Goal: Task Accomplishment & Management: Manage account settings

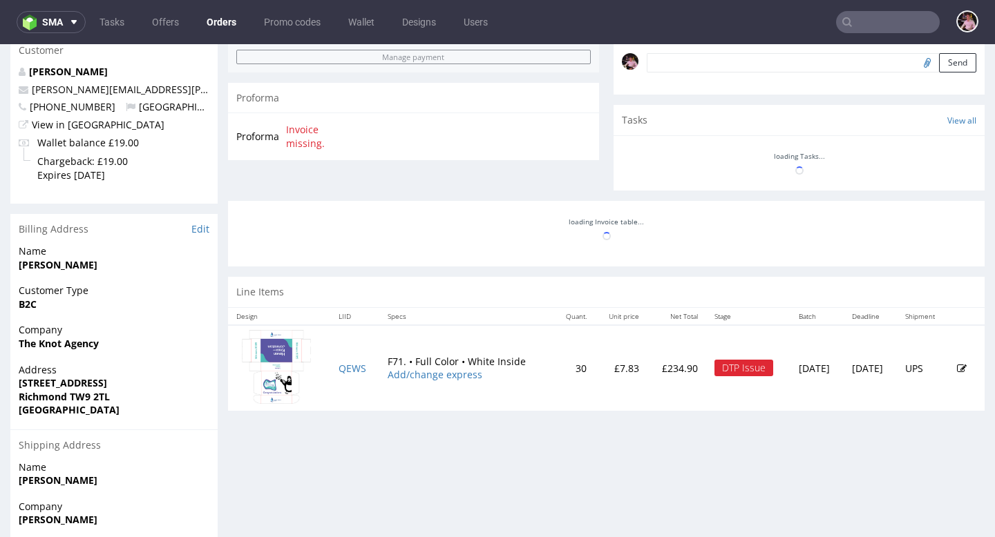
scroll to position [467, 0]
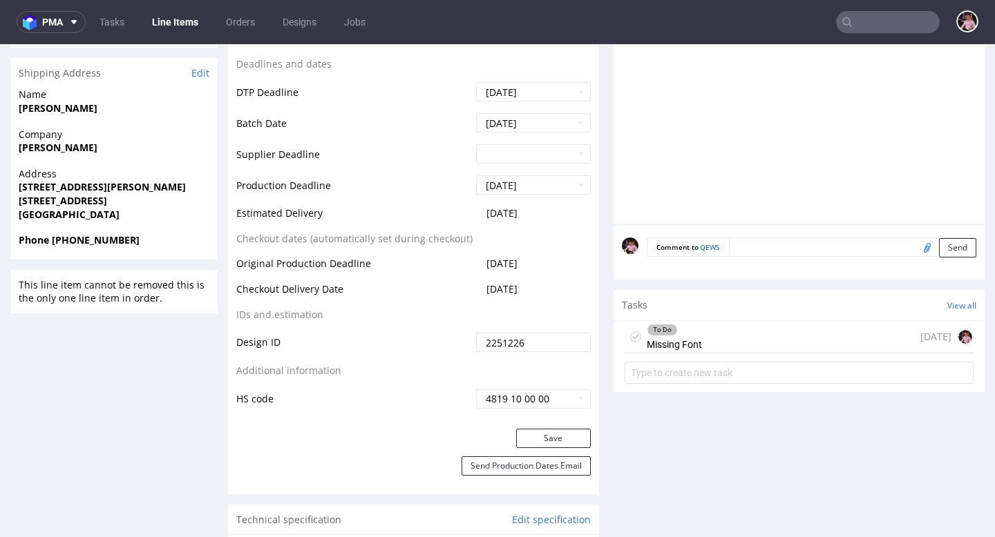
scroll to position [604, 0]
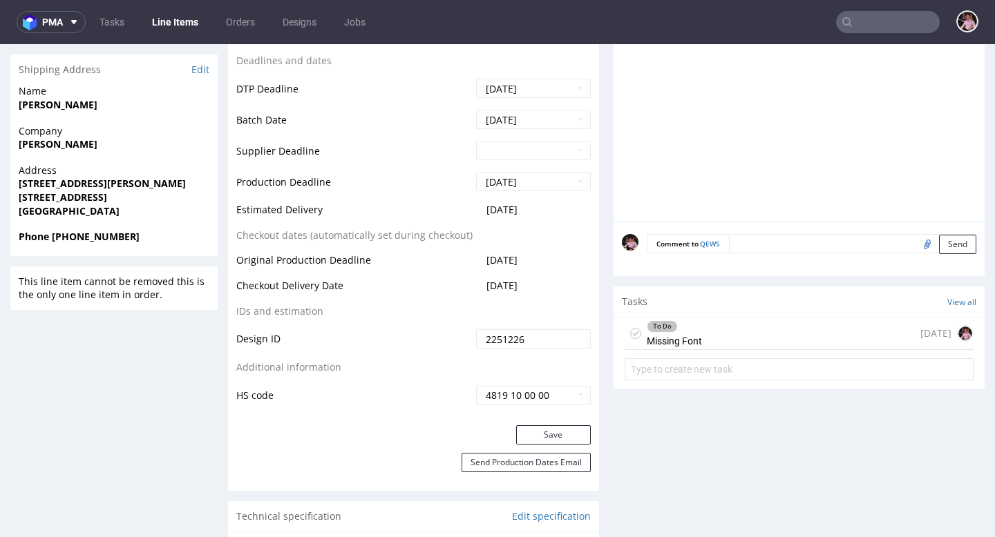
click at [711, 333] on div "To Do Missing Font 7 days ago" at bounding box center [798, 334] width 349 height 32
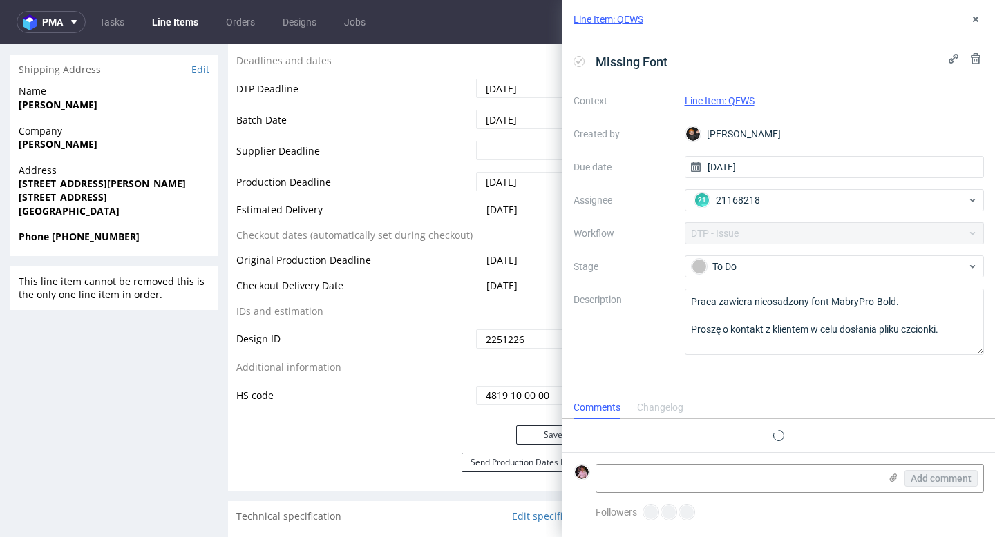
scroll to position [11, 0]
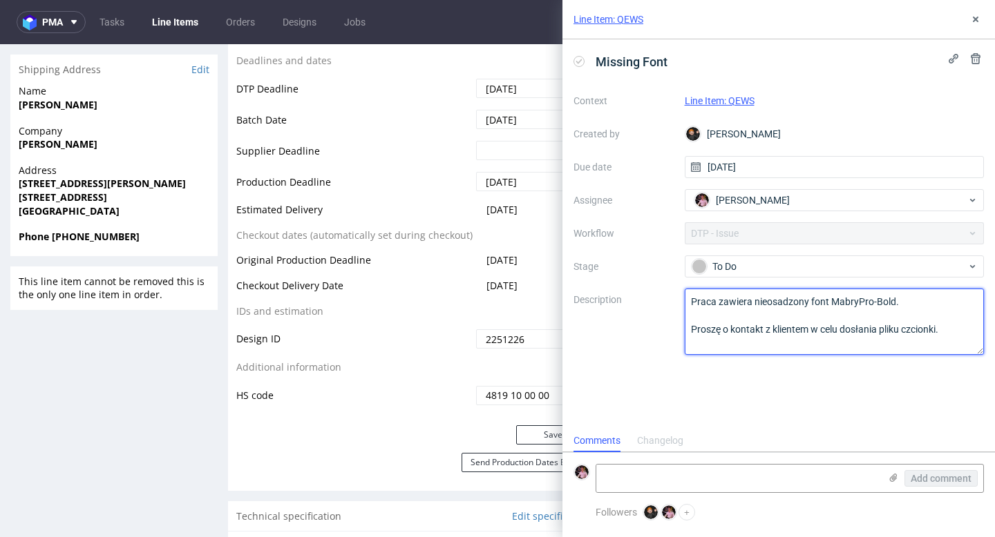
drag, startPoint x: 952, startPoint y: 329, endPoint x: 687, endPoint y: 303, distance: 266.5
click at [687, 302] on textarea "Praca zawiera nieosadzony font MabryPro-Bold. Proszę o kontakt z klientem w cel…" at bounding box center [834, 322] width 300 height 66
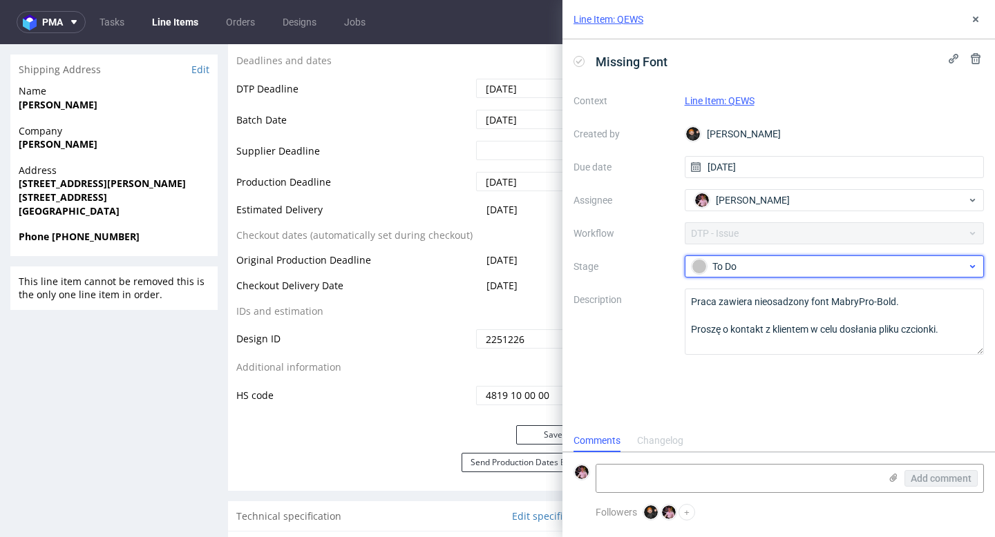
click at [770, 267] on div "To Do" at bounding box center [828, 266] width 275 height 15
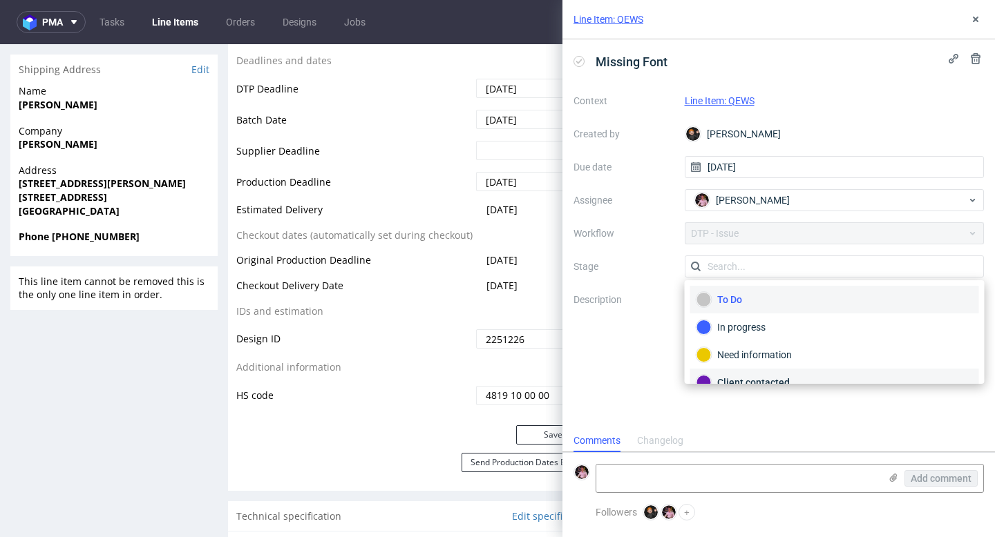
click at [756, 376] on div "Client contacted" at bounding box center [834, 382] width 276 height 15
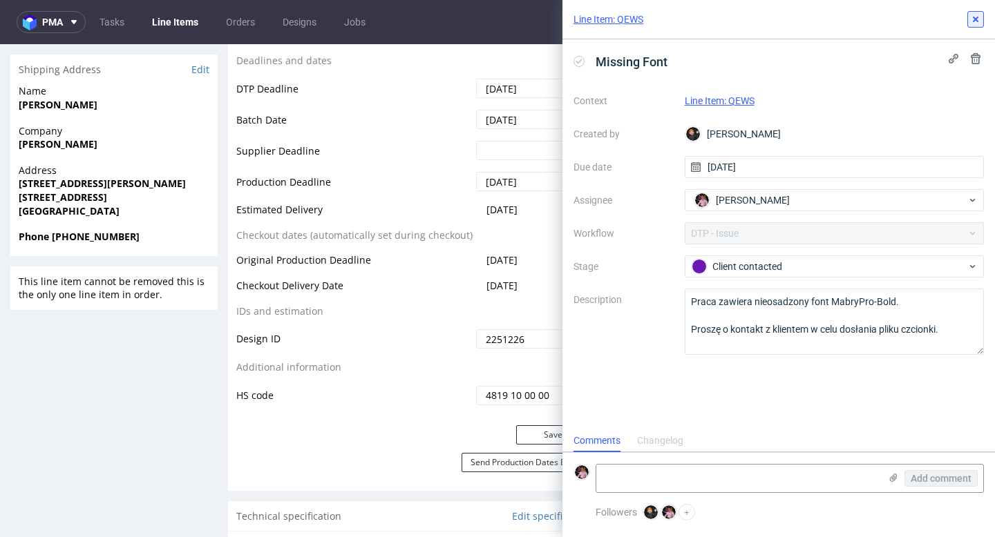
click at [977, 23] on icon at bounding box center [975, 19] width 11 height 11
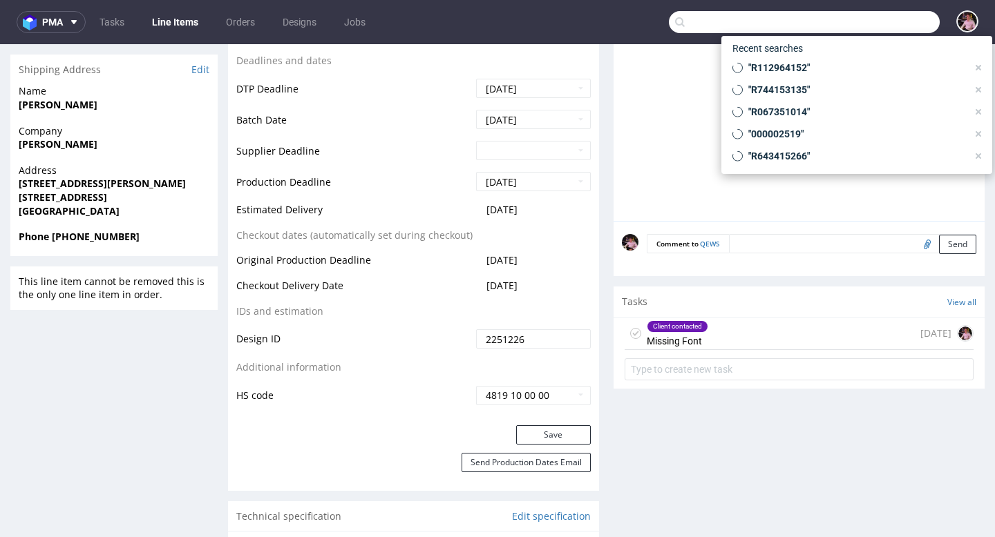
click at [873, 23] on input "text" at bounding box center [804, 22] width 271 height 22
paste input "GSES264469"
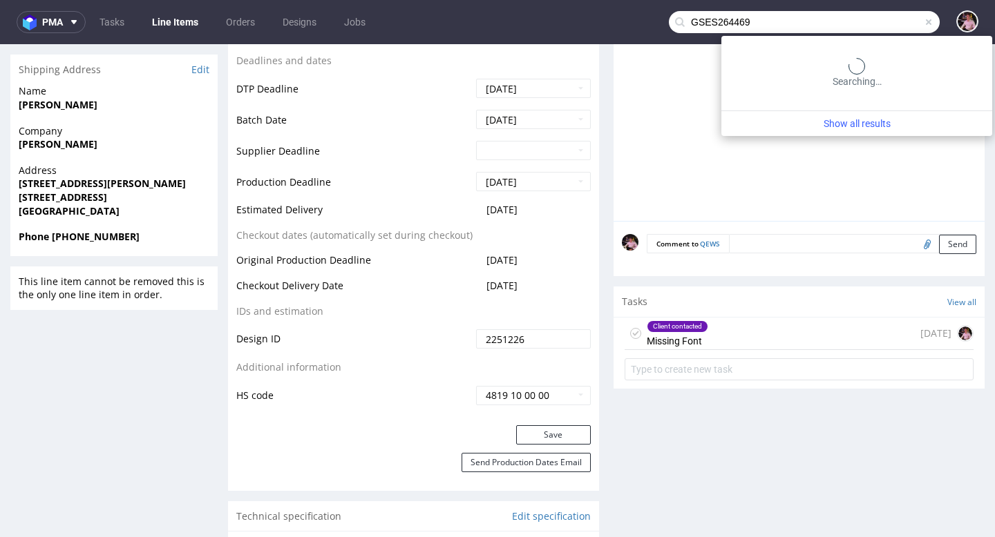
type input "GSES264469"
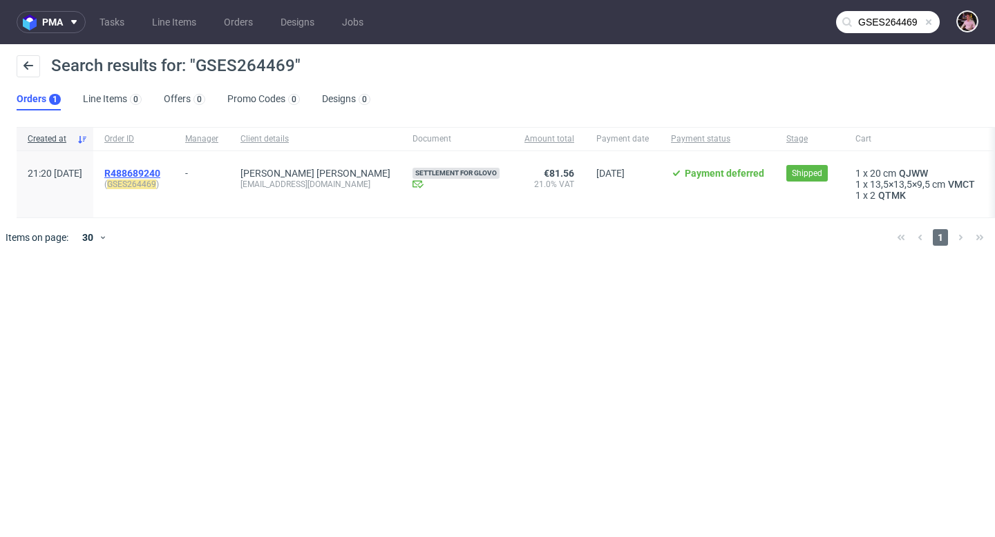
click at [160, 169] on span "R488689240" at bounding box center [132, 173] width 56 height 11
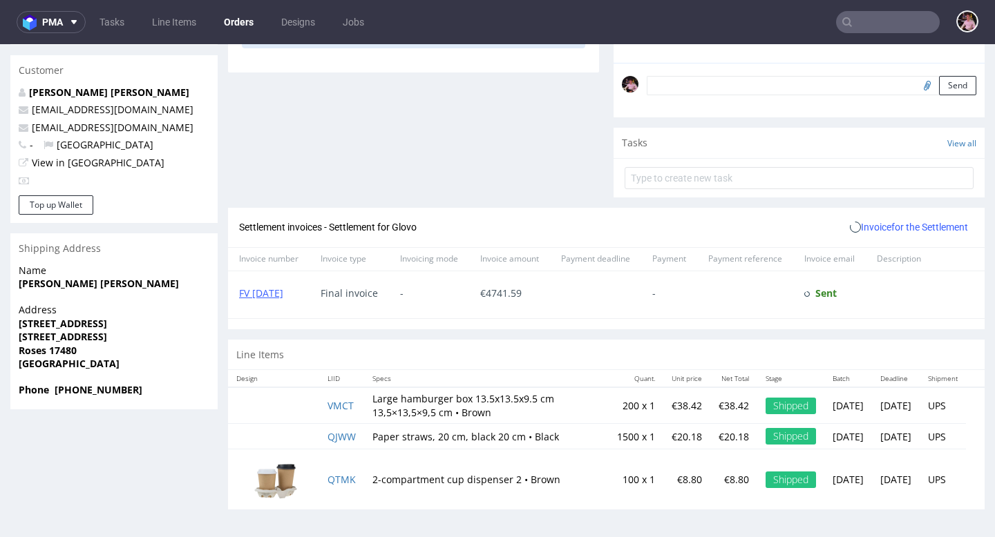
scroll to position [3, 0]
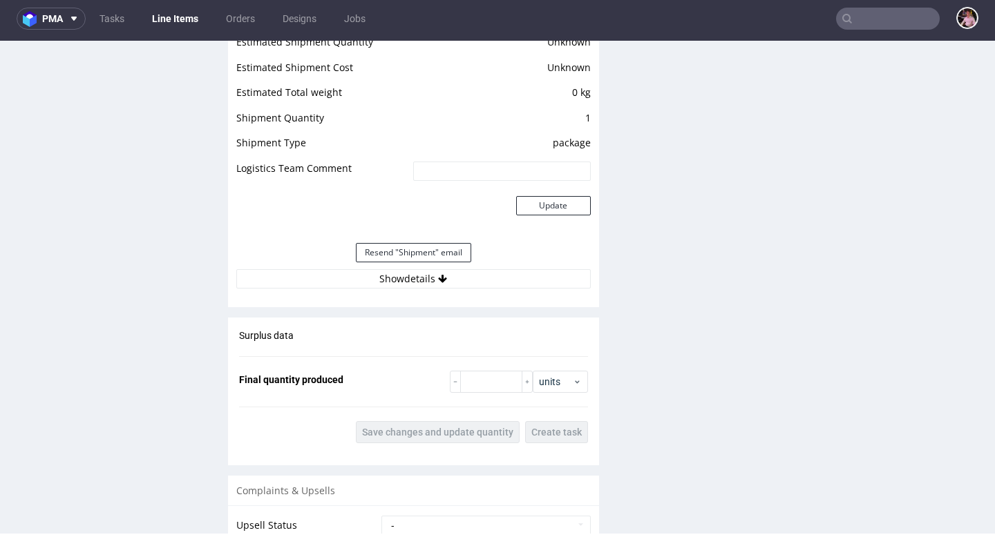
scroll to position [1113, 0]
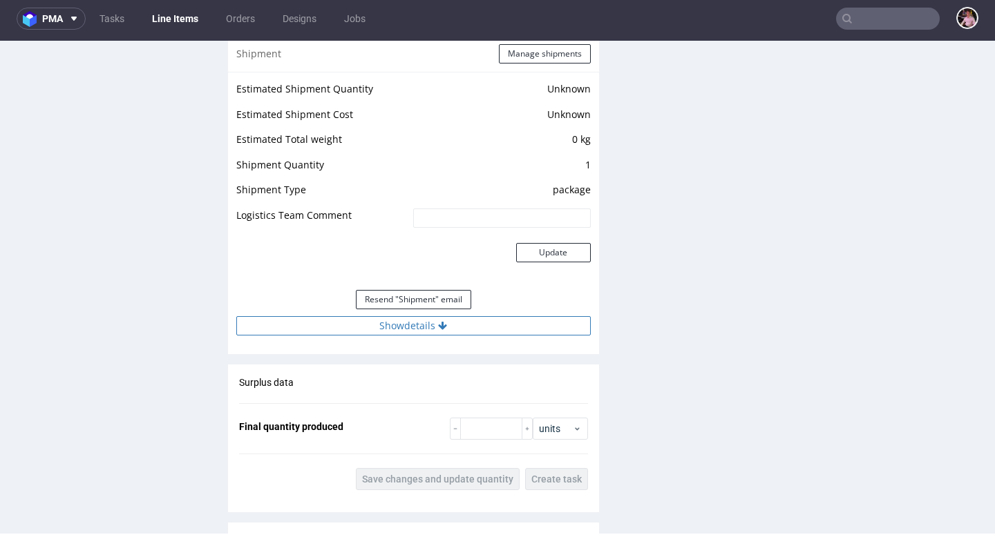
click at [442, 329] on icon at bounding box center [442, 326] width 9 height 10
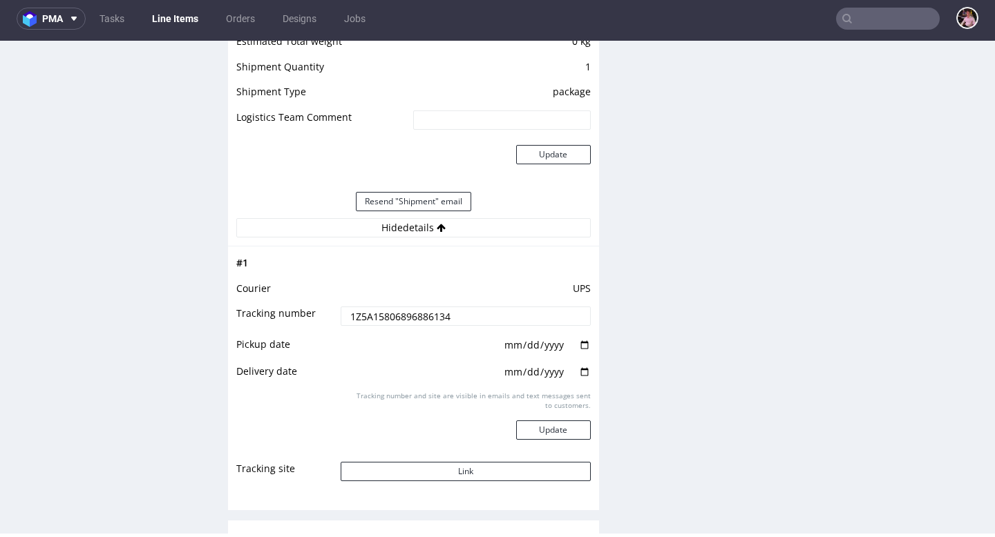
scroll to position [1238, 0]
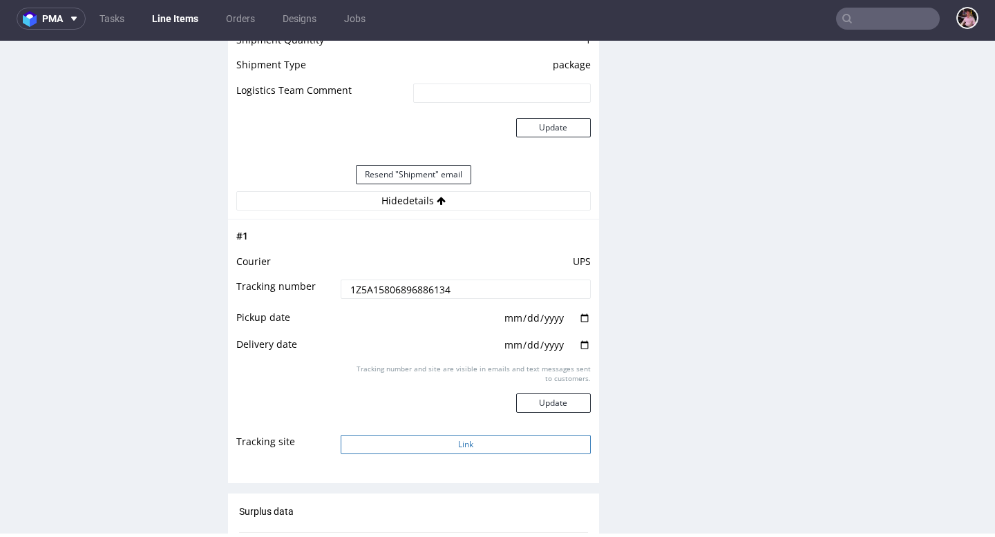
click at [461, 440] on button "Link" at bounding box center [465, 444] width 249 height 19
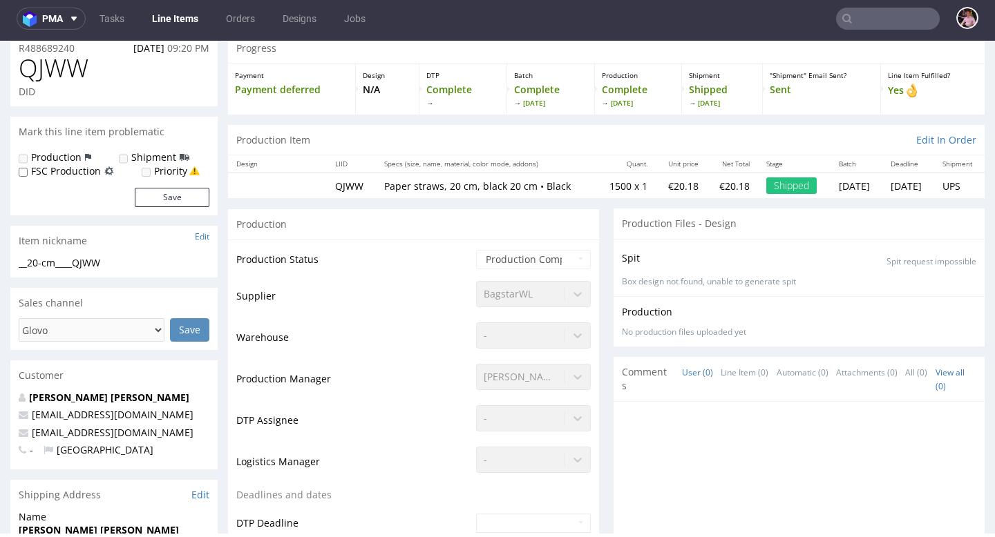
scroll to position [0, 0]
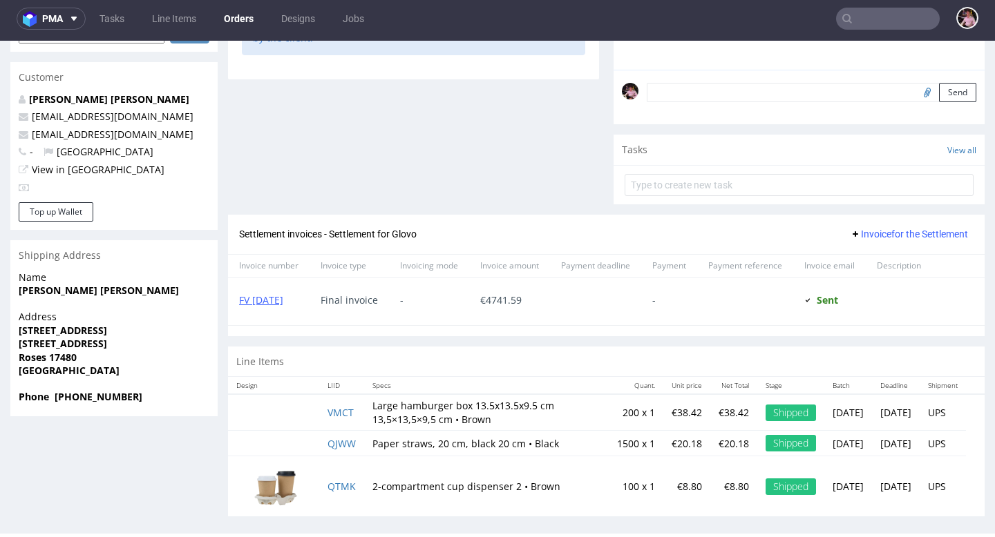
scroll to position [424, 0]
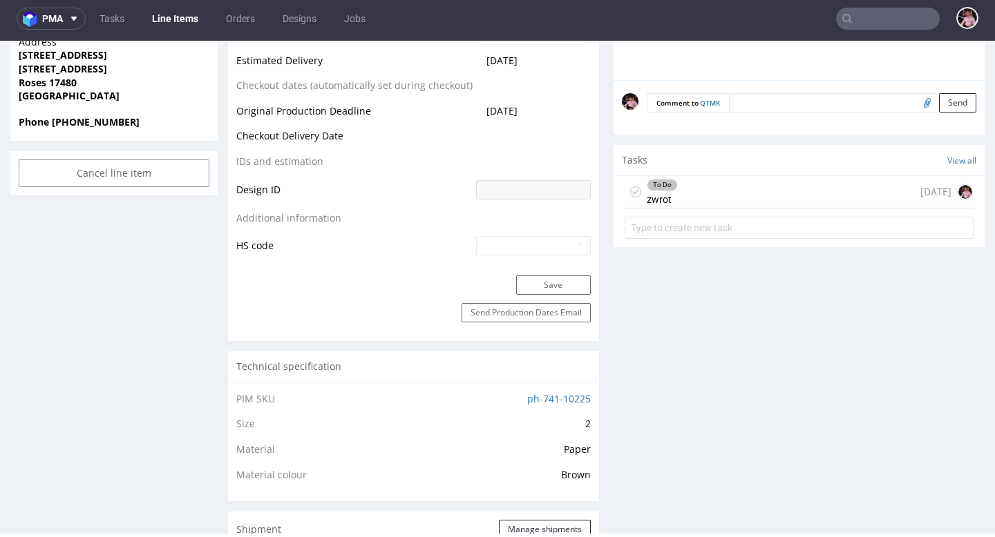
scroll to position [675, 0]
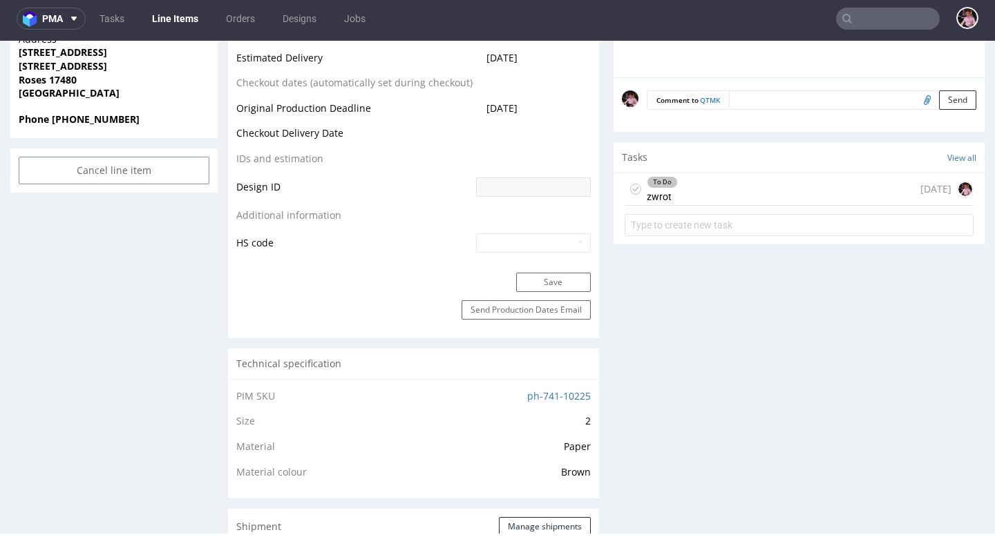
click at [741, 194] on div "To Do zwrot 6 days ago" at bounding box center [798, 189] width 349 height 32
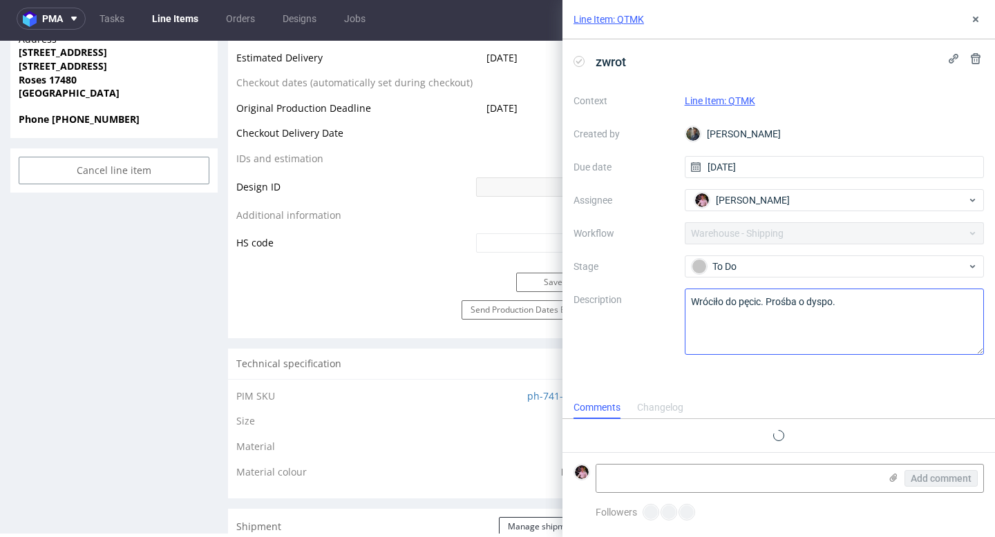
scroll to position [11, 0]
click at [690, 483] on textarea at bounding box center [737, 479] width 283 height 28
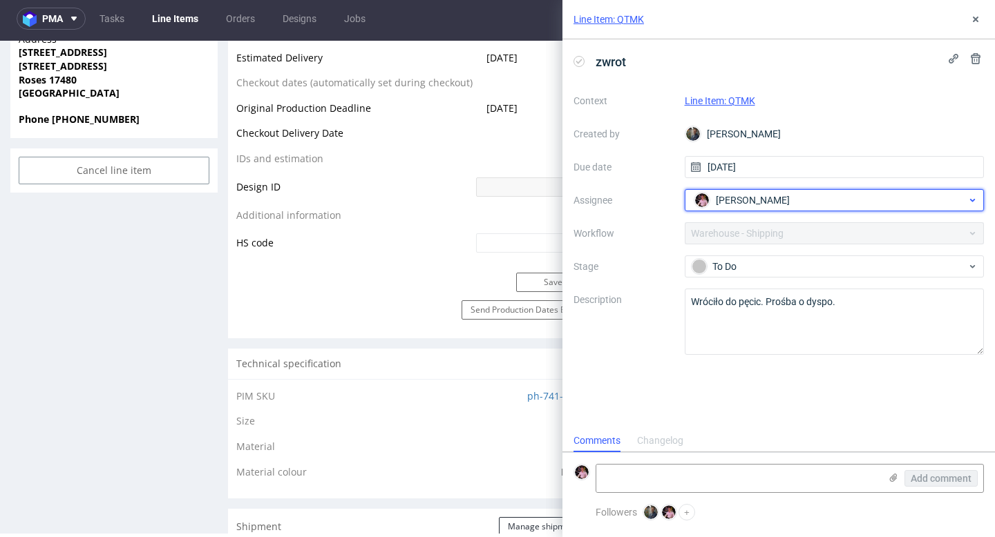
click at [785, 199] on span "[PERSON_NAME]" at bounding box center [753, 200] width 74 height 14
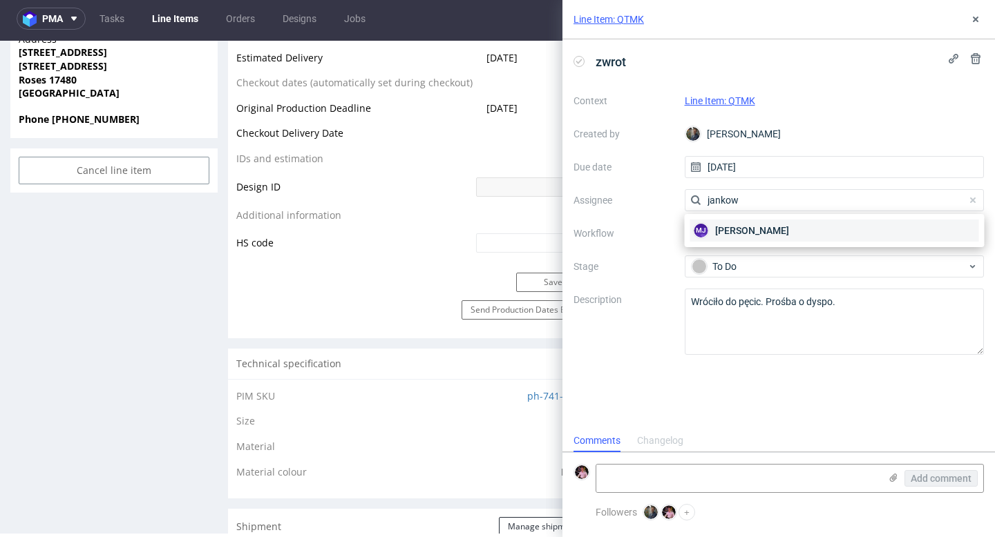
type input "jankow"
click at [808, 227] on div "[PERSON_NAME]" at bounding box center [834, 231] width 289 height 22
click at [675, 469] on textarea at bounding box center [737, 479] width 283 height 28
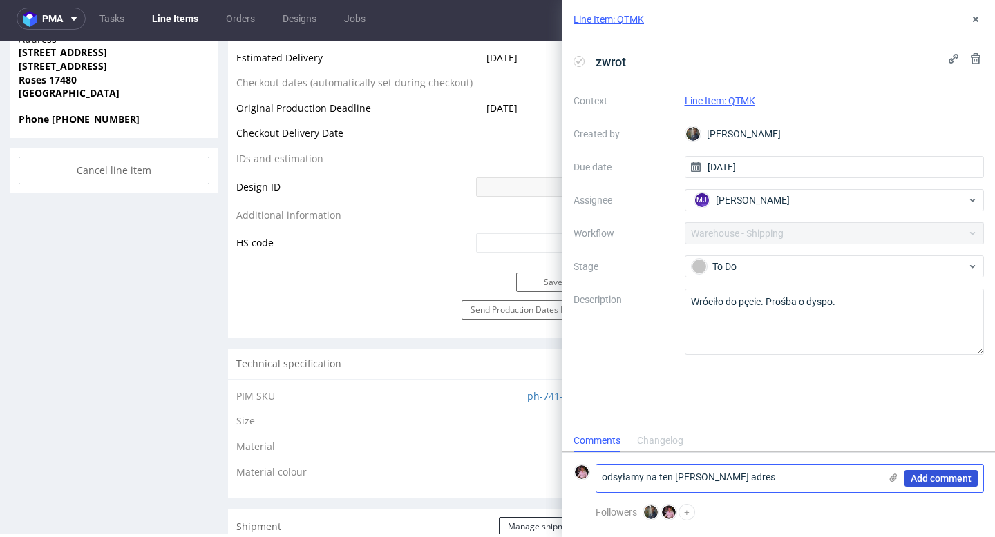
type textarea "odsyłamy na ten sam adres"
click at [949, 483] on span "Add comment" at bounding box center [940, 479] width 61 height 10
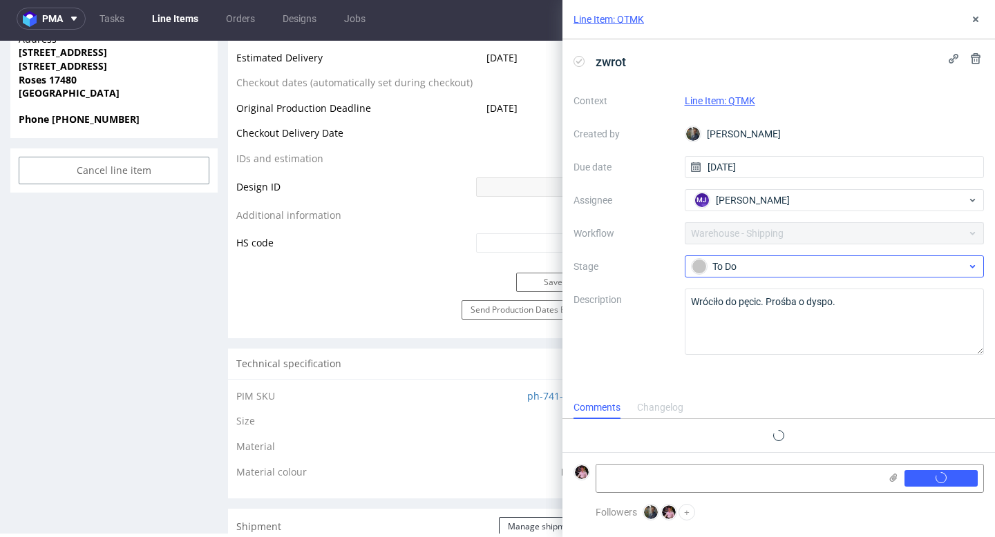
scroll to position [0, 0]
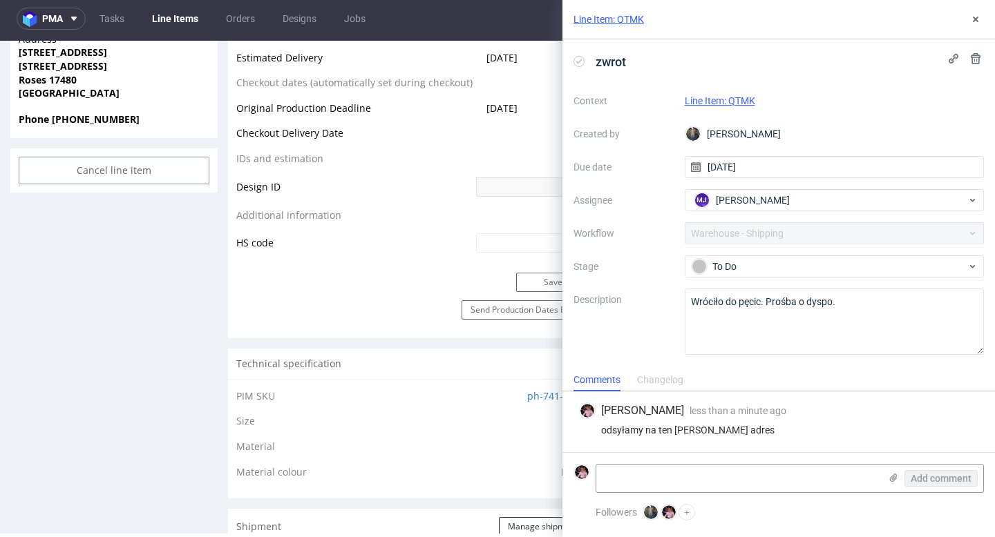
click at [744, 253] on div "Context Line Item: QTMK Created by Maciej Sobola Due date 21/08/2025 Assignee M…" at bounding box center [778, 222] width 410 height 265
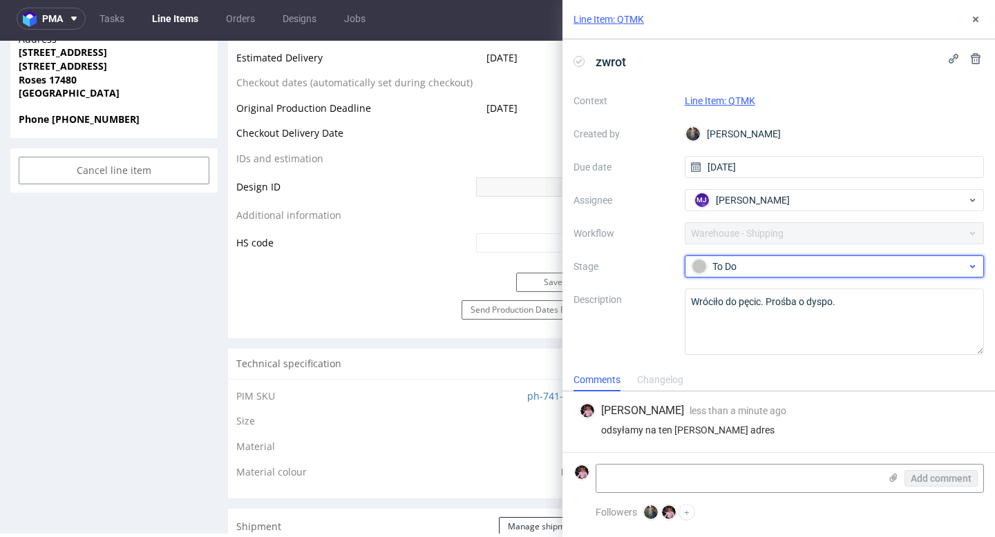
click at [740, 260] on div "To Do" at bounding box center [828, 266] width 275 height 15
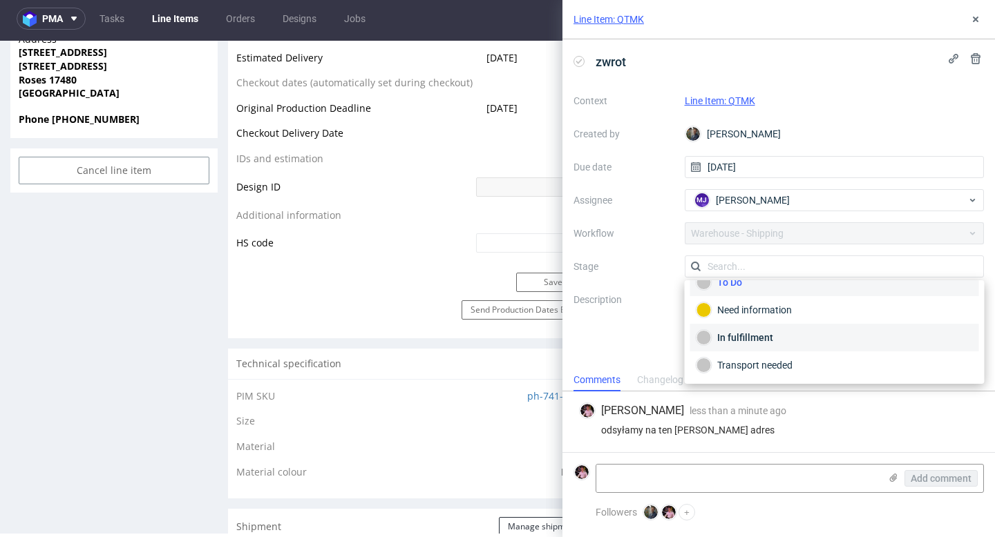
scroll to position [23, 0]
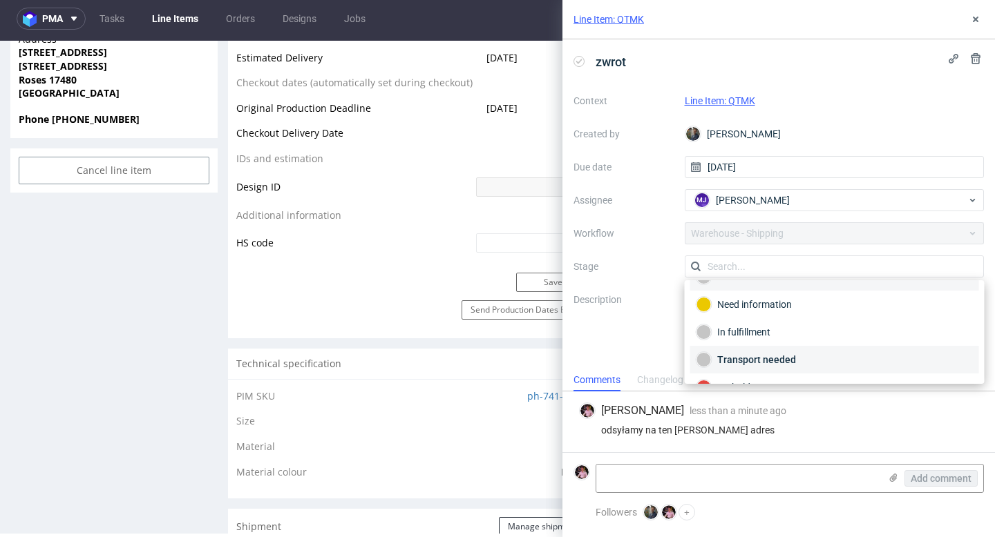
click at [783, 358] on div "Transport needed" at bounding box center [834, 359] width 276 height 15
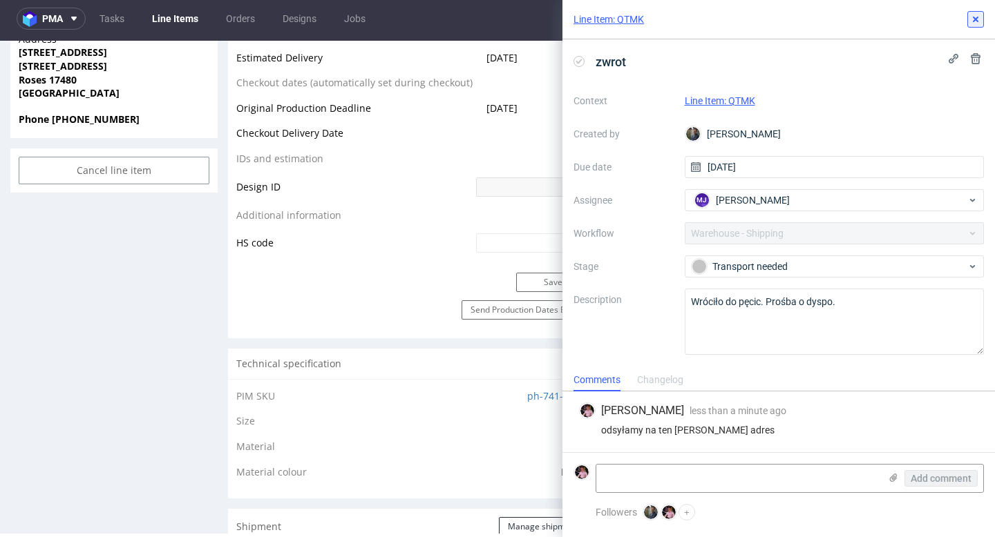
click at [975, 16] on icon at bounding box center [975, 19] width 11 height 11
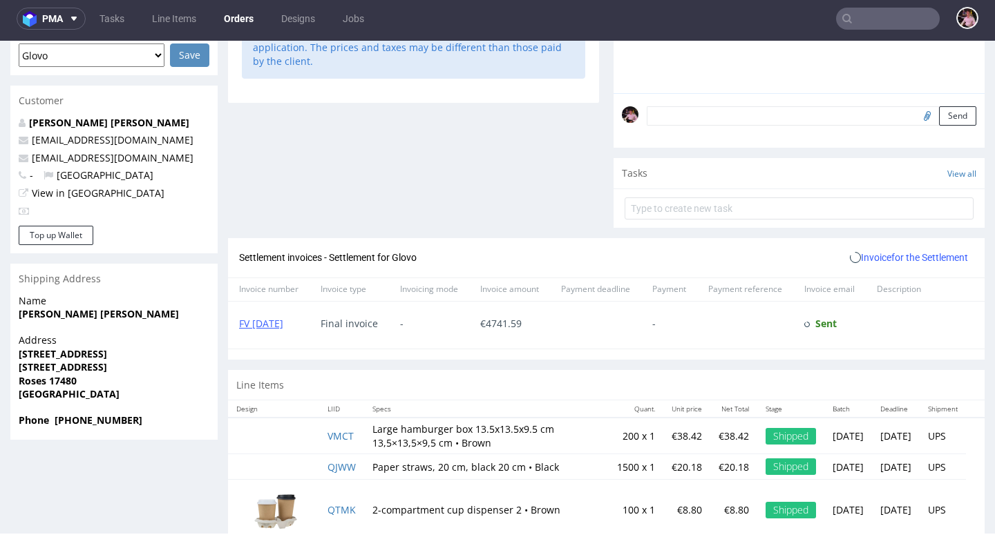
scroll to position [424, 0]
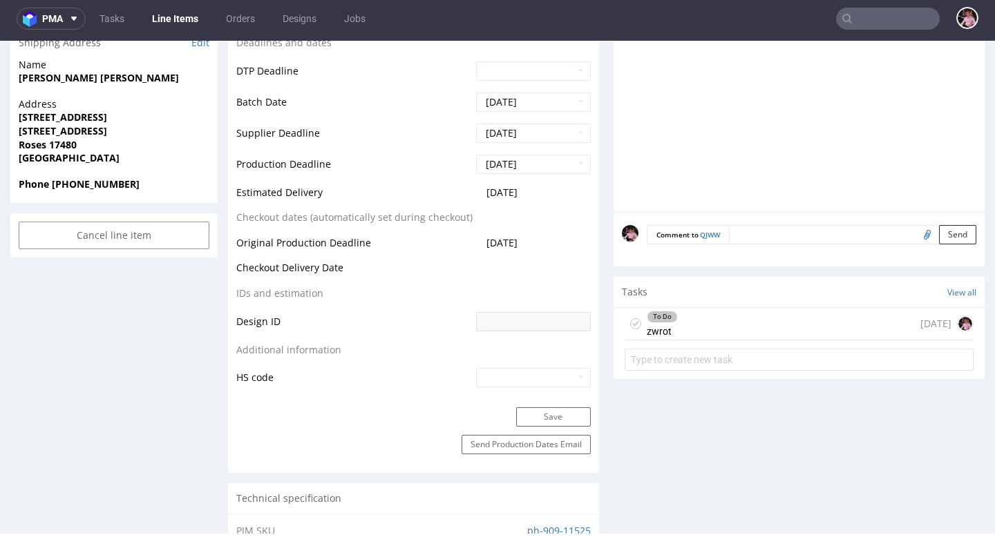
scroll to position [508, 0]
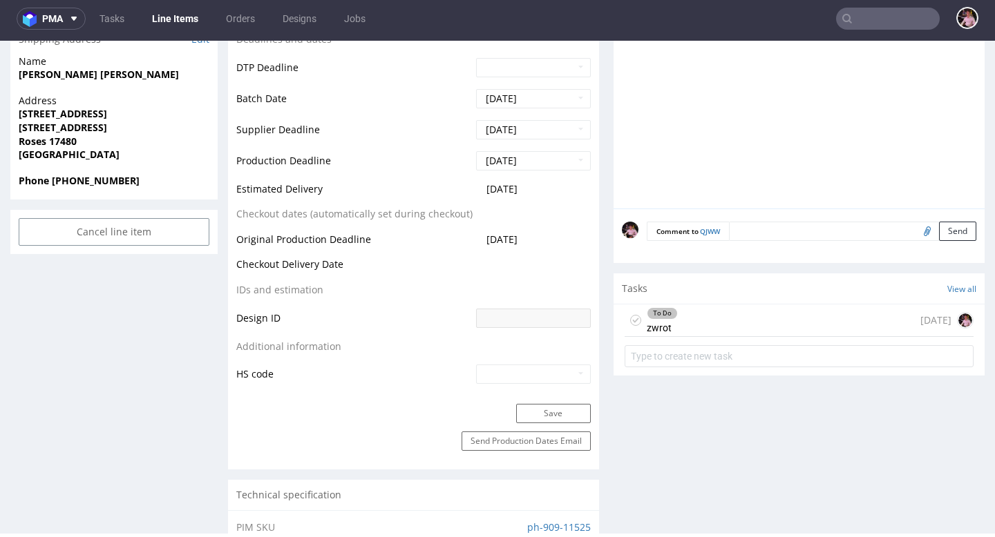
click at [718, 321] on div "To Do zwrot 6 days ago" at bounding box center [798, 321] width 349 height 32
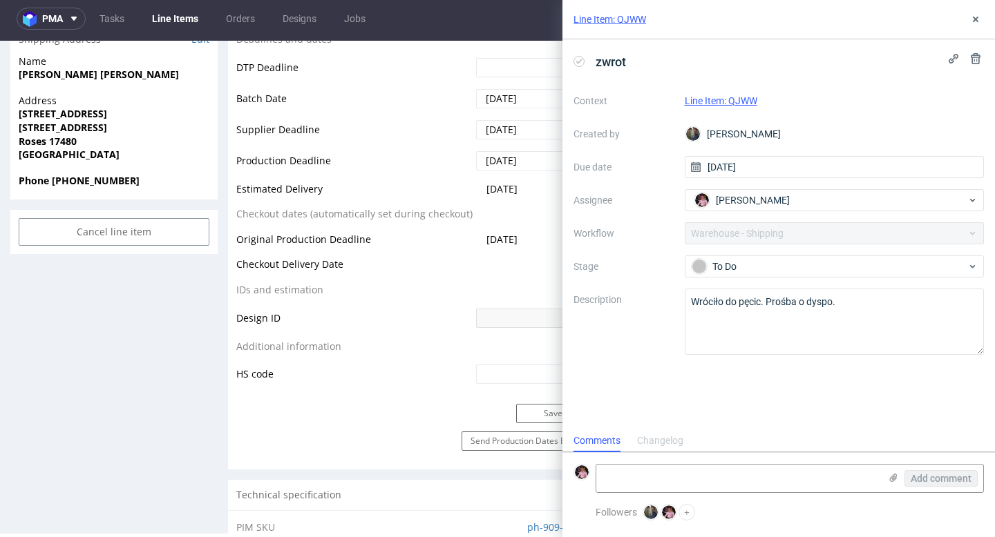
scroll to position [11, 0]
click at [650, 479] on textarea at bounding box center [737, 479] width 283 height 28
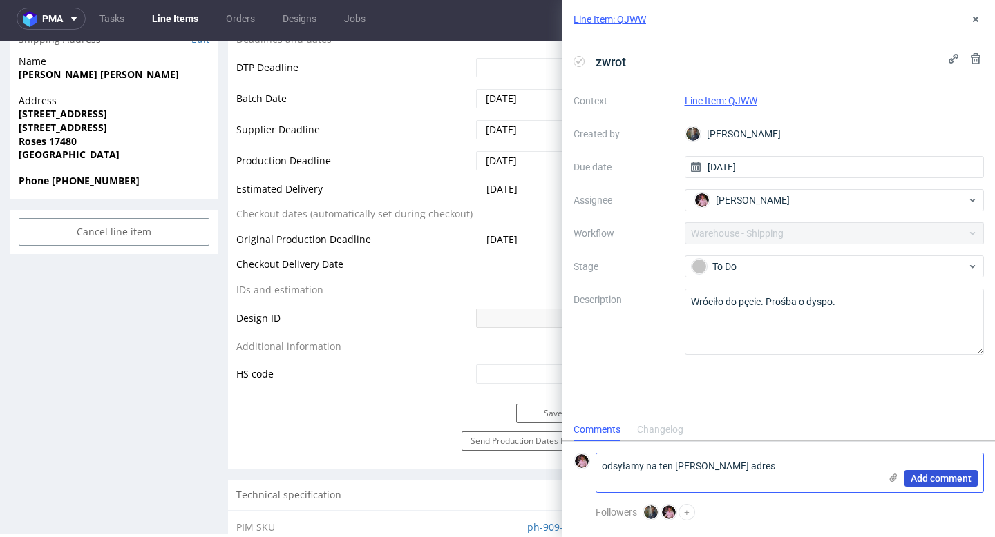
type textarea "odsyłamy na ten sam adres"
click at [935, 481] on span "Add comment" at bounding box center [940, 479] width 61 height 10
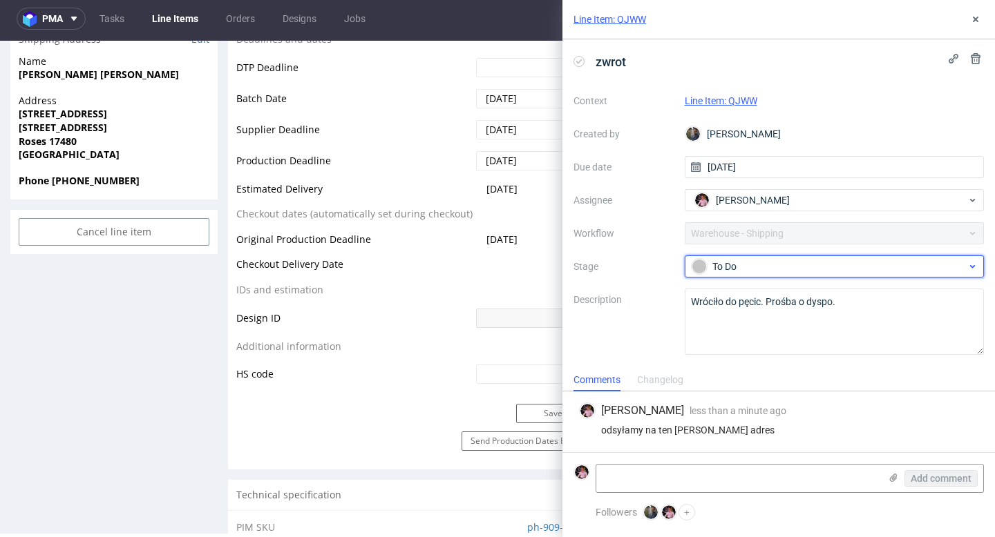
click at [773, 271] on div "To Do" at bounding box center [828, 266] width 275 height 15
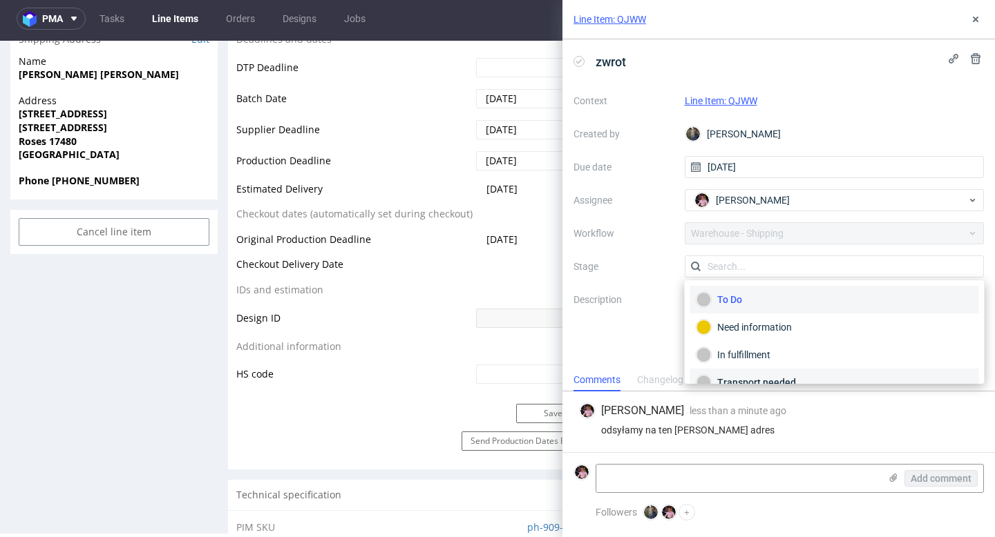
click at [764, 370] on div "Transport needed" at bounding box center [834, 383] width 289 height 28
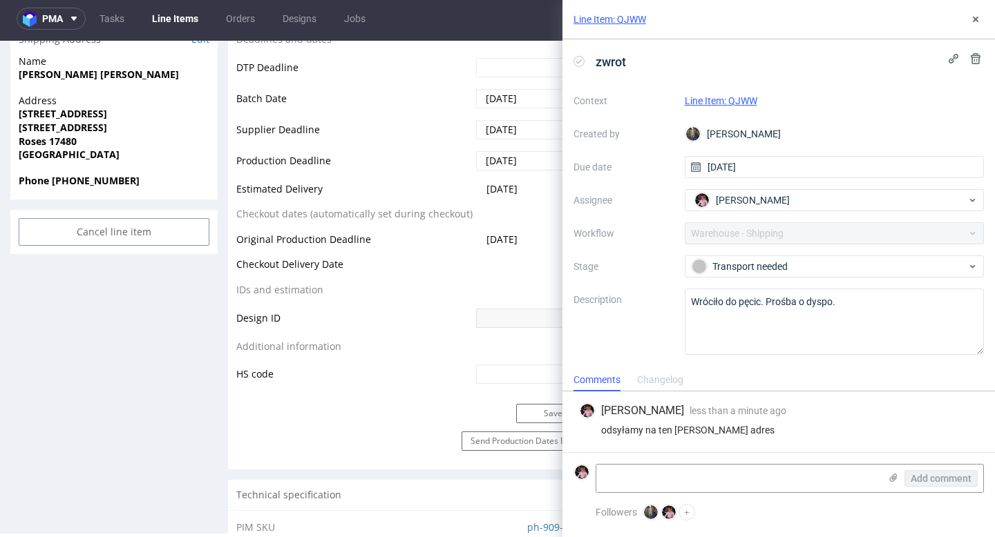
click at [748, 134] on div "[PERSON_NAME]" at bounding box center [834, 134] width 300 height 22
click at [748, 193] on div "[PERSON_NAME]" at bounding box center [829, 200] width 276 height 22
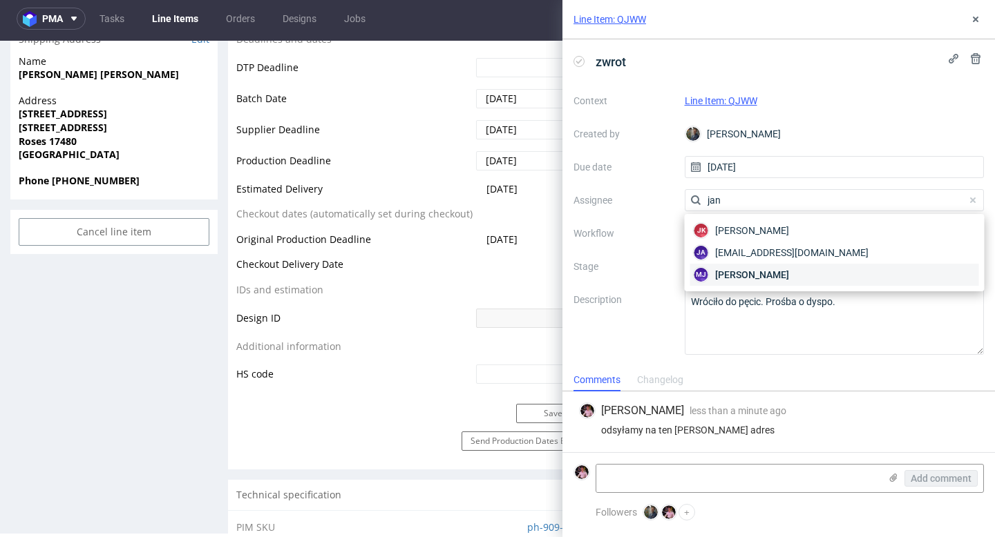
type input "jan"
click at [754, 270] on span "[PERSON_NAME]" at bounding box center [752, 275] width 74 height 14
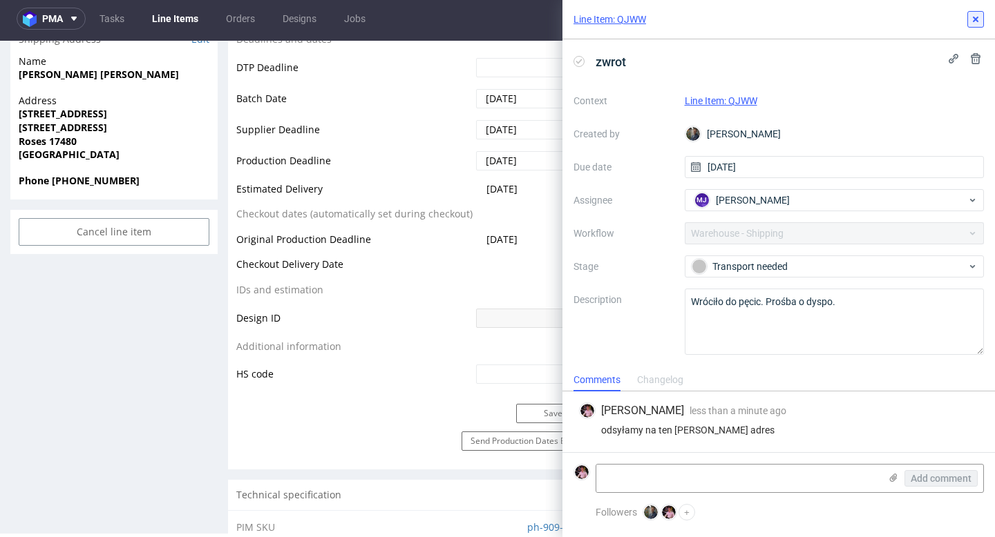
click at [975, 19] on use at bounding box center [975, 20] width 6 height 6
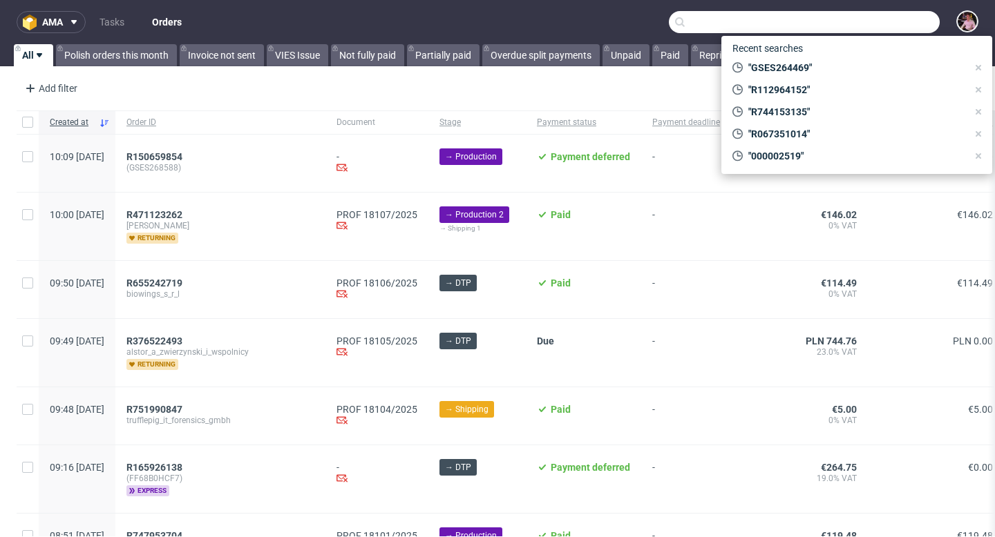
click at [867, 21] on input "text" at bounding box center [804, 22] width 271 height 22
paste input "R429073305"
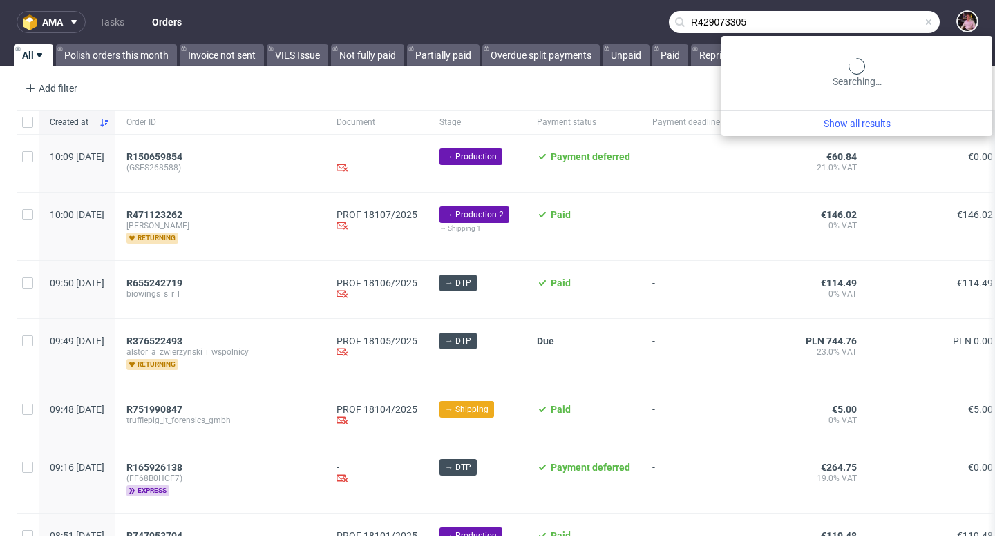
type input "R429073305"
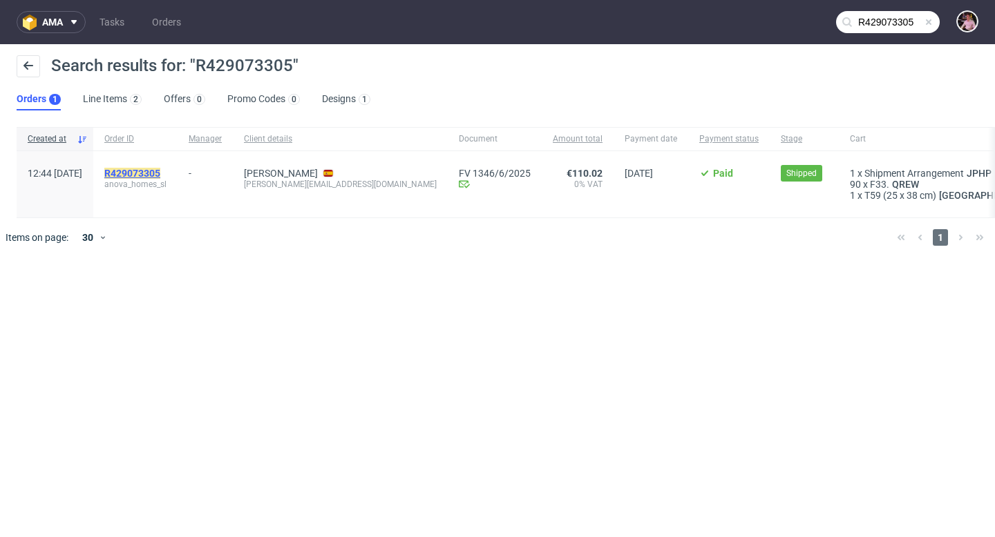
click at [160, 173] on mark "R429073305" at bounding box center [132, 173] width 56 height 11
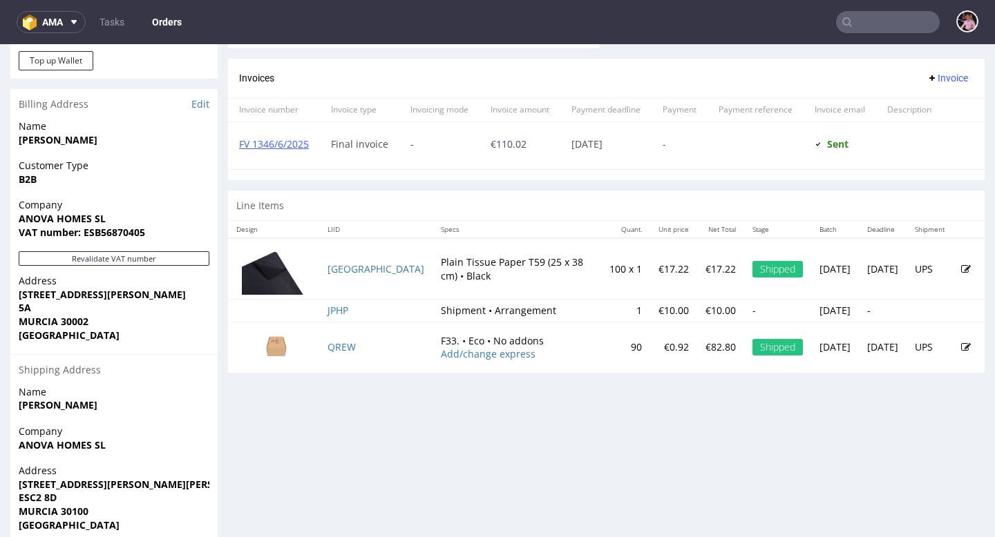
scroll to position [582, 0]
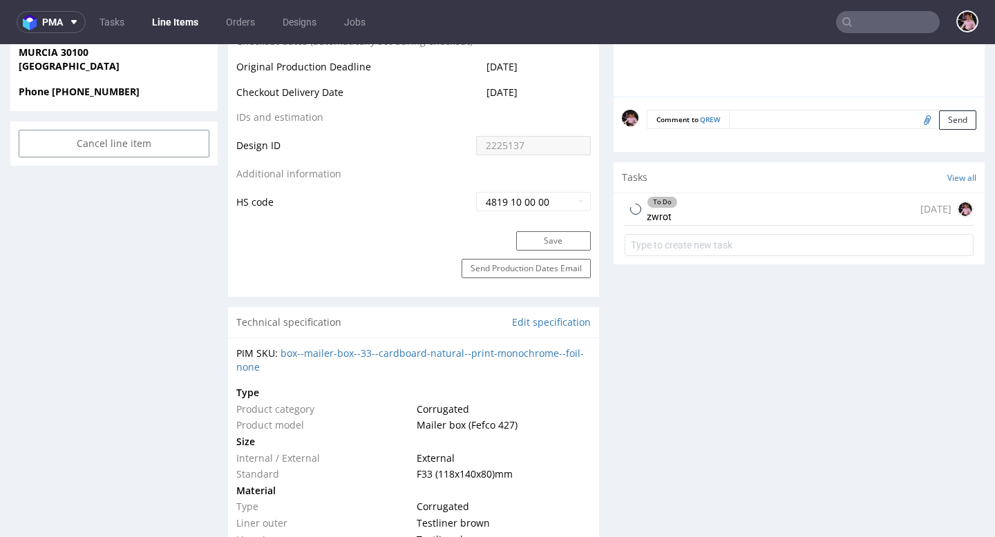
scroll to position [708, 0]
click at [736, 207] on div "To Do zwrot 6 days ago" at bounding box center [798, 208] width 349 height 32
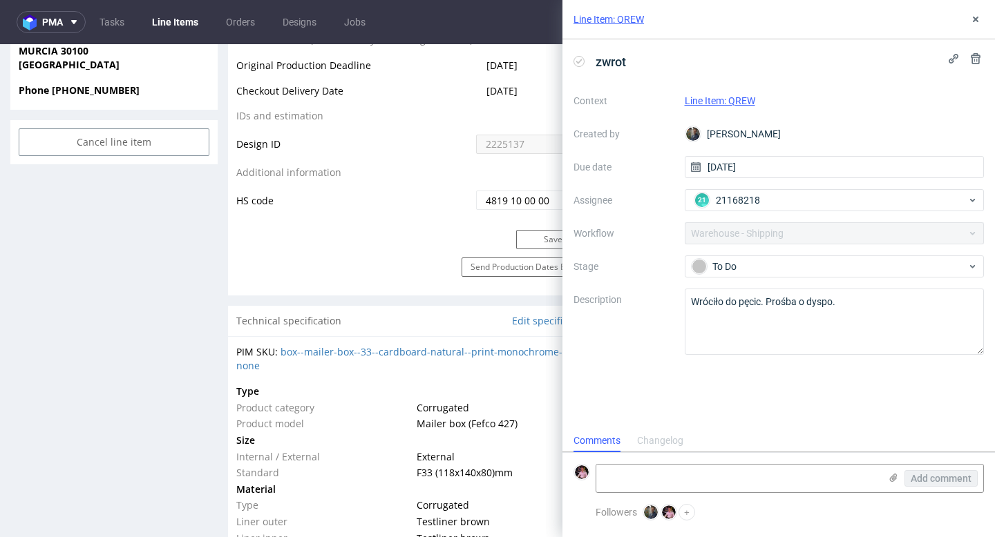
scroll to position [11, 0]
click at [977, 23] on icon at bounding box center [975, 19] width 11 height 11
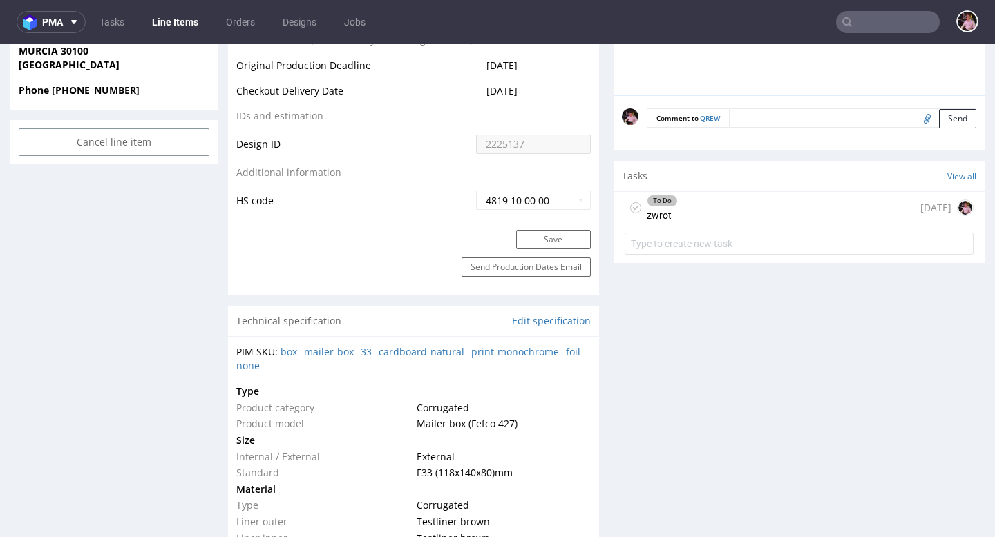
click at [723, 202] on div "To Do zwrot 6 days ago" at bounding box center [798, 208] width 349 height 32
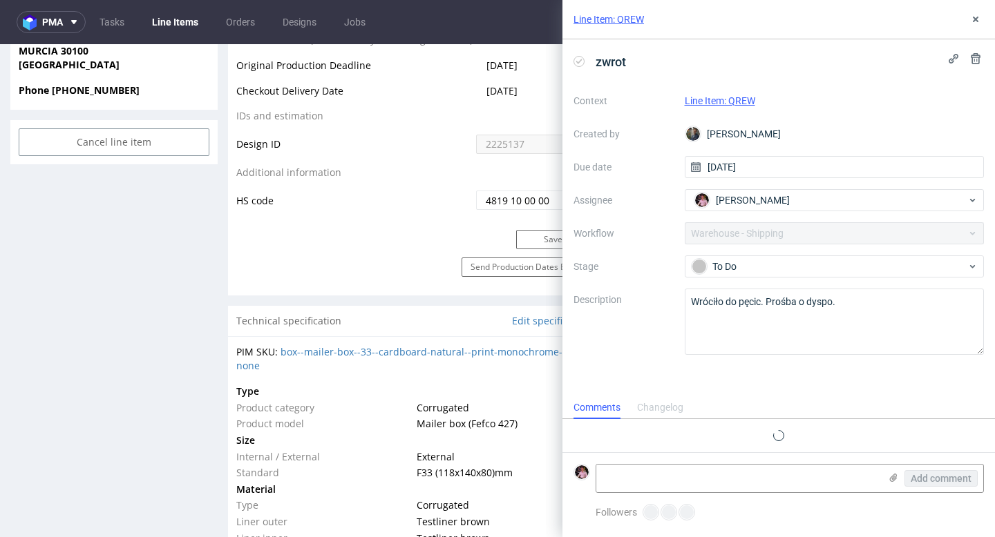
scroll to position [11, 0]
click at [671, 475] on textarea at bounding box center [737, 479] width 283 height 28
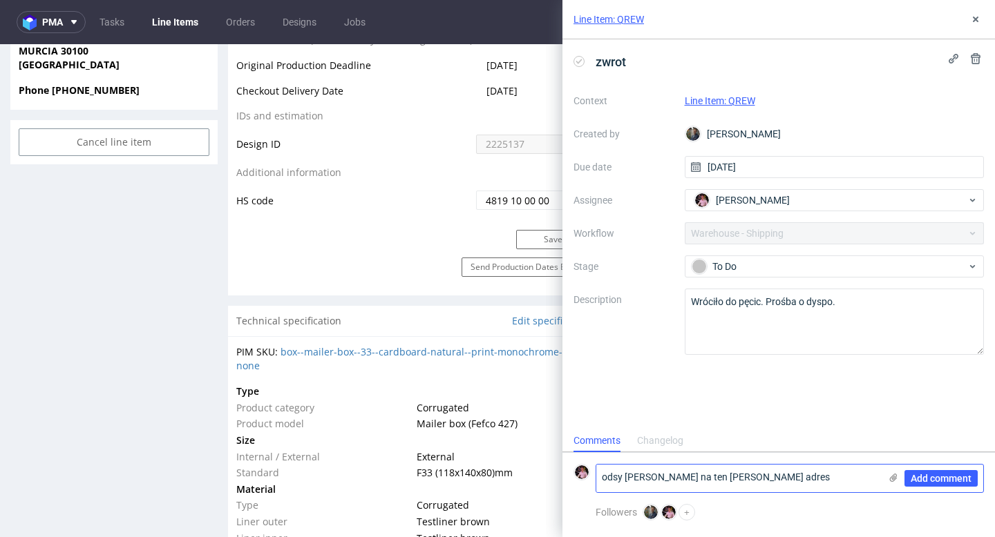
click at [626, 475] on textarea "odsy amy na ten sam adres" at bounding box center [737, 479] width 283 height 28
type textarea "odsyłamy na ten sam adres"
click at [945, 482] on span "Add comment" at bounding box center [940, 479] width 61 height 10
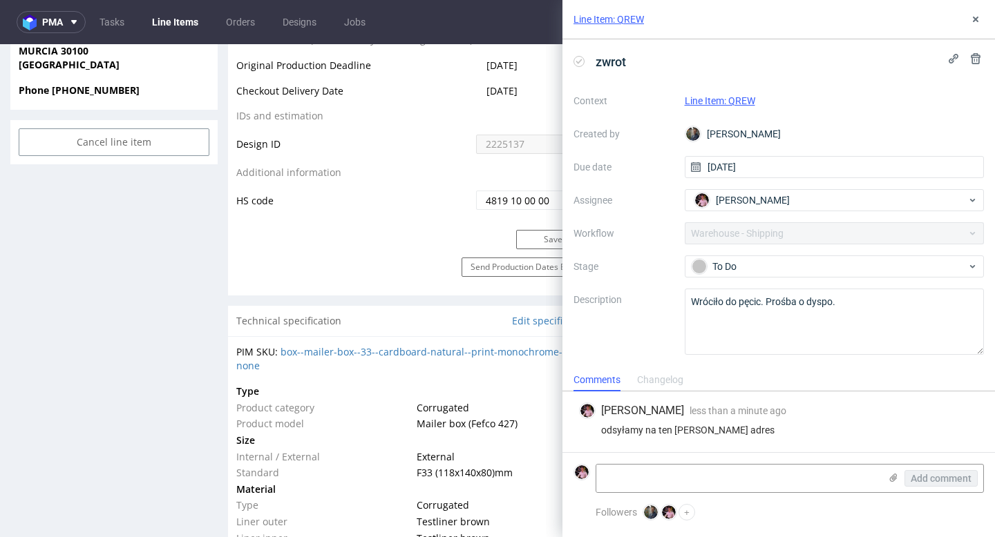
scroll to position [0, 0]
click at [746, 199] on span "[PERSON_NAME]" at bounding box center [753, 200] width 74 height 14
type input "janko"
click at [763, 224] on span "[PERSON_NAME]" at bounding box center [752, 231] width 74 height 14
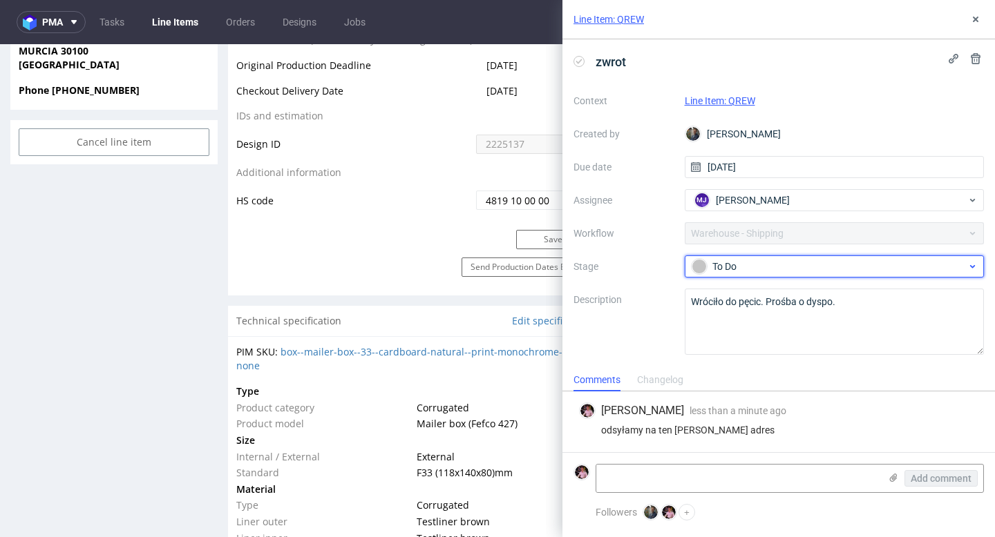
click at [755, 267] on div "To Do" at bounding box center [828, 266] width 275 height 15
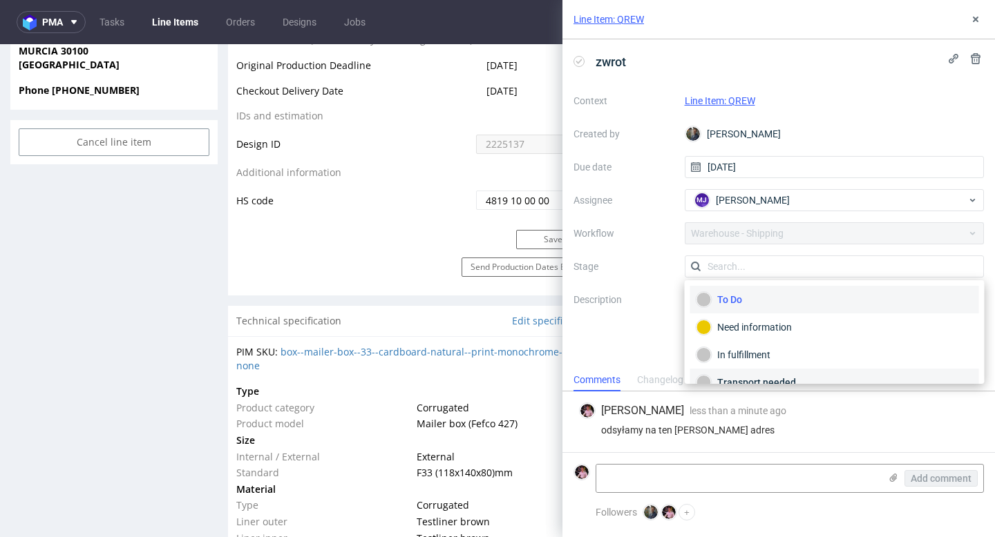
click at [766, 378] on div "Transport needed" at bounding box center [834, 382] width 276 height 15
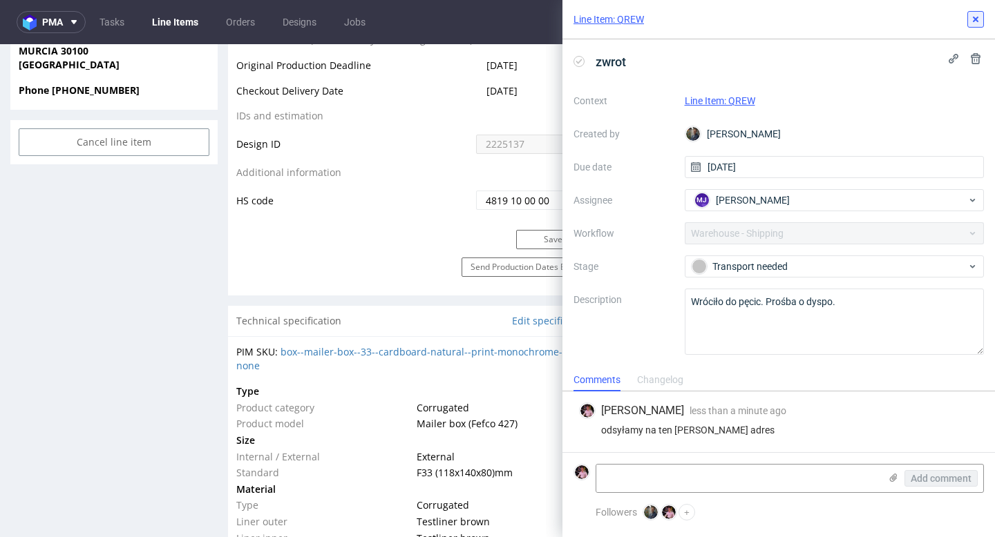
click at [976, 19] on use at bounding box center [975, 20] width 6 height 6
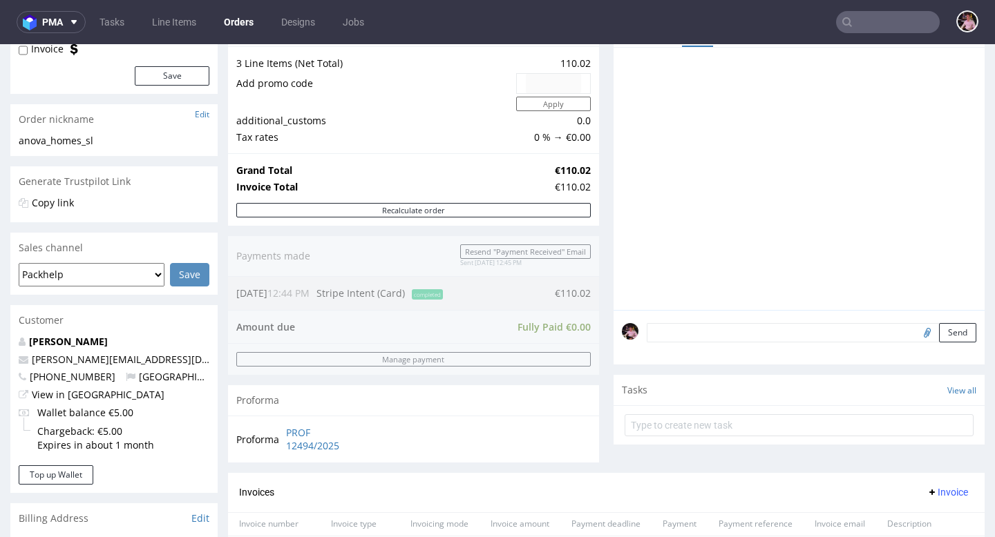
scroll to position [593, 0]
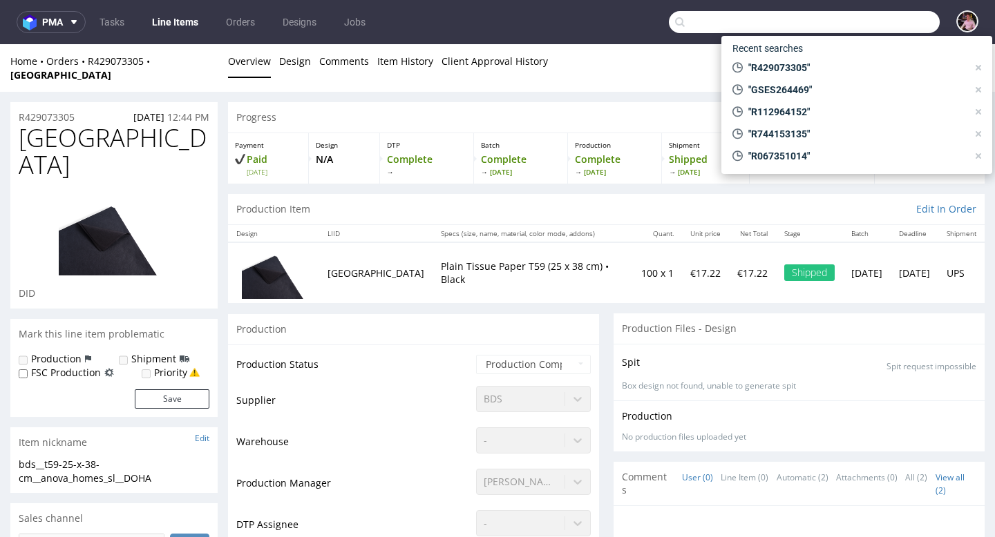
click at [856, 29] on input "text" at bounding box center [804, 22] width 271 height 22
paste input "GSES265447"
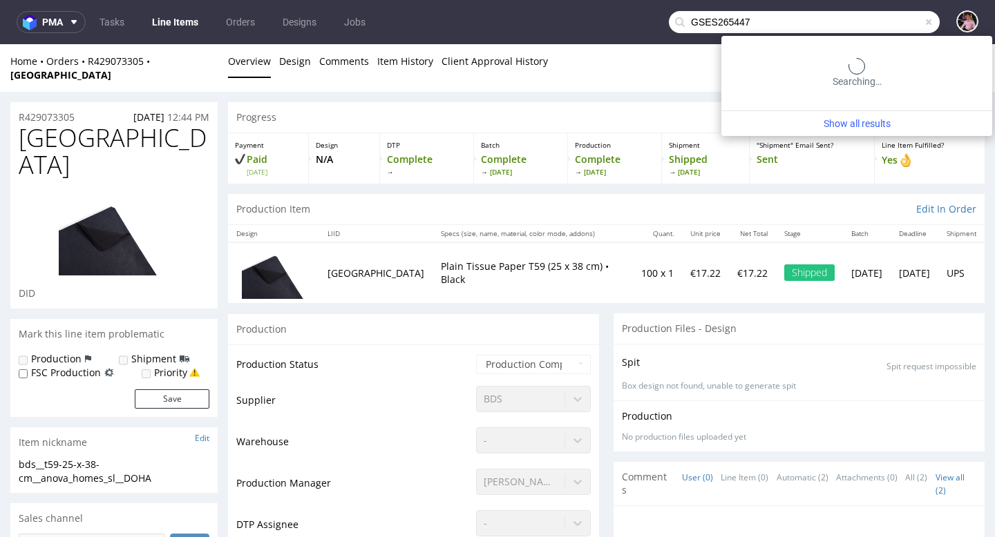
type input "GSES265447"
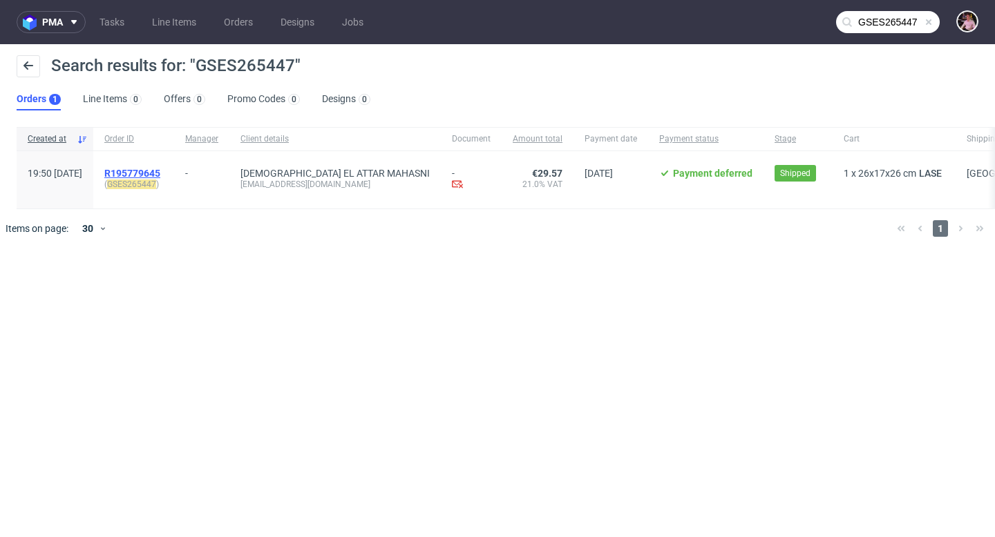
click at [160, 169] on span "R195779645" at bounding box center [132, 173] width 56 height 11
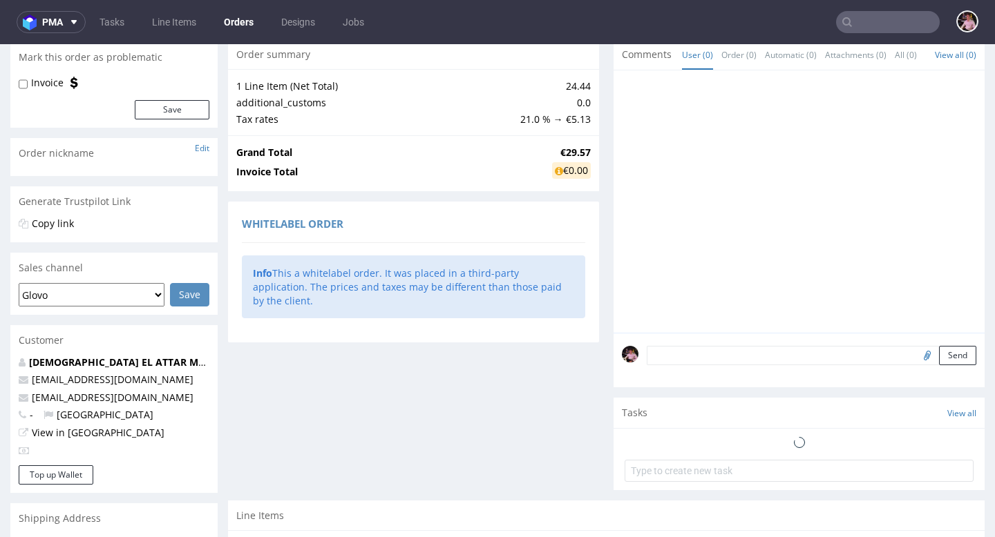
scroll to position [289, 0]
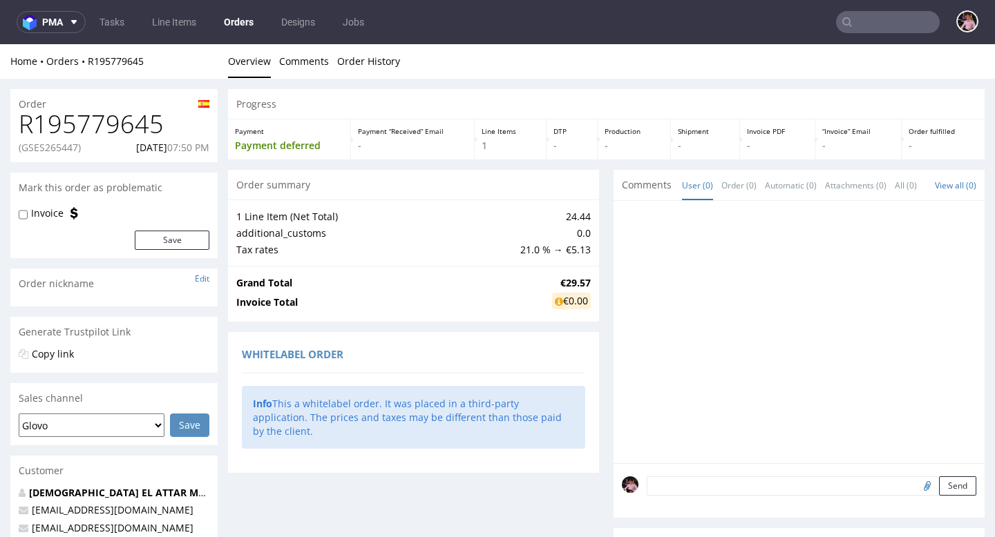
click at [86, 131] on h1 "R195779645" at bounding box center [114, 125] width 191 height 28
copy h1 "R195779645"
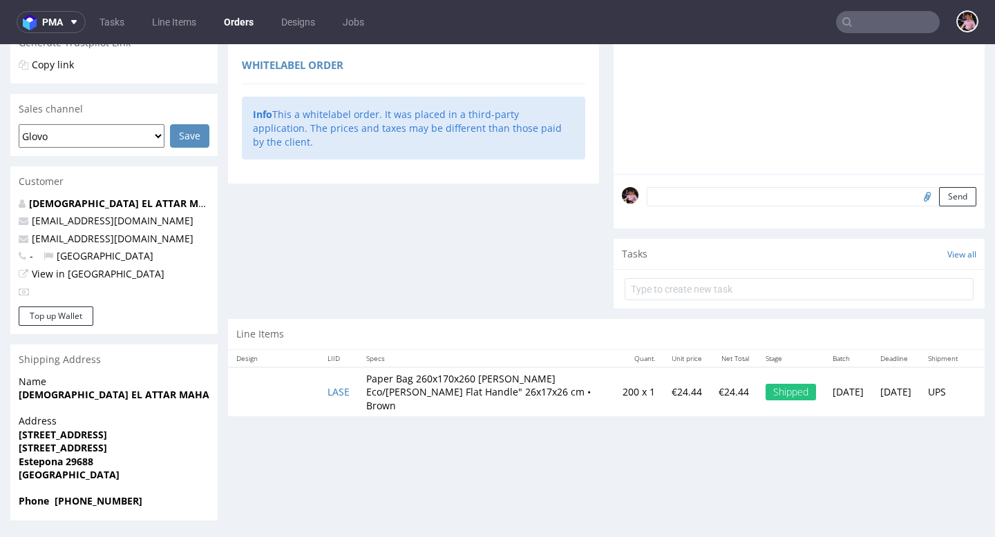
scroll to position [3, 0]
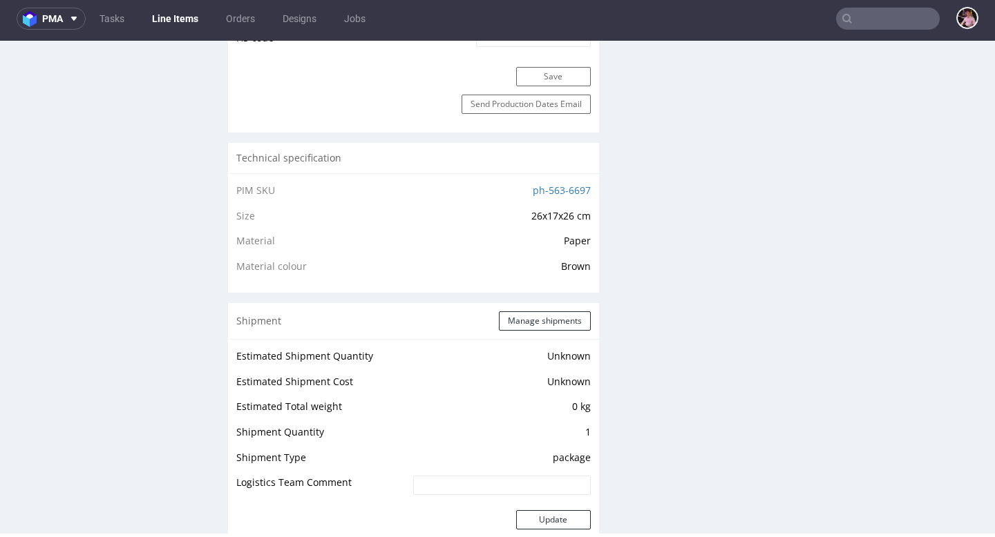
scroll to position [1077, 0]
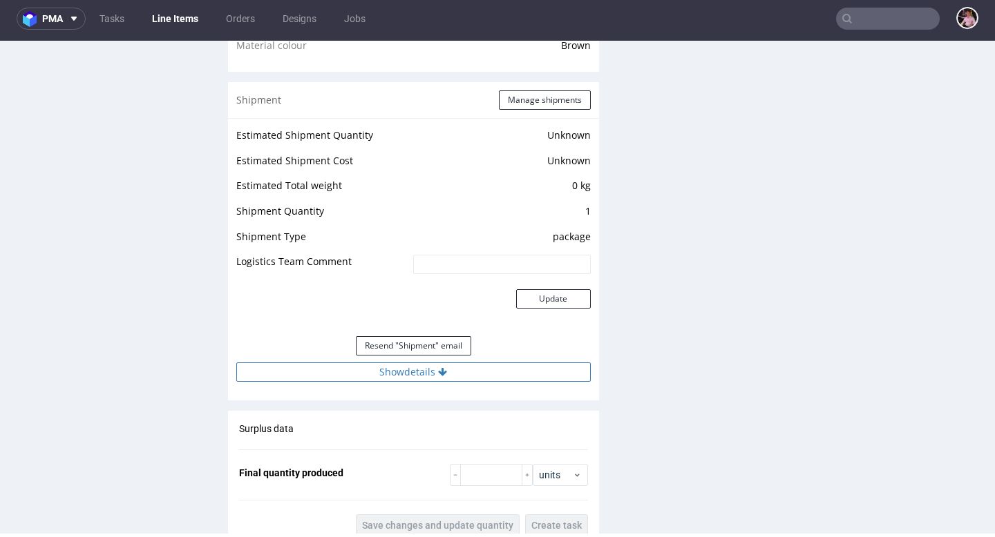
click button "Show details"
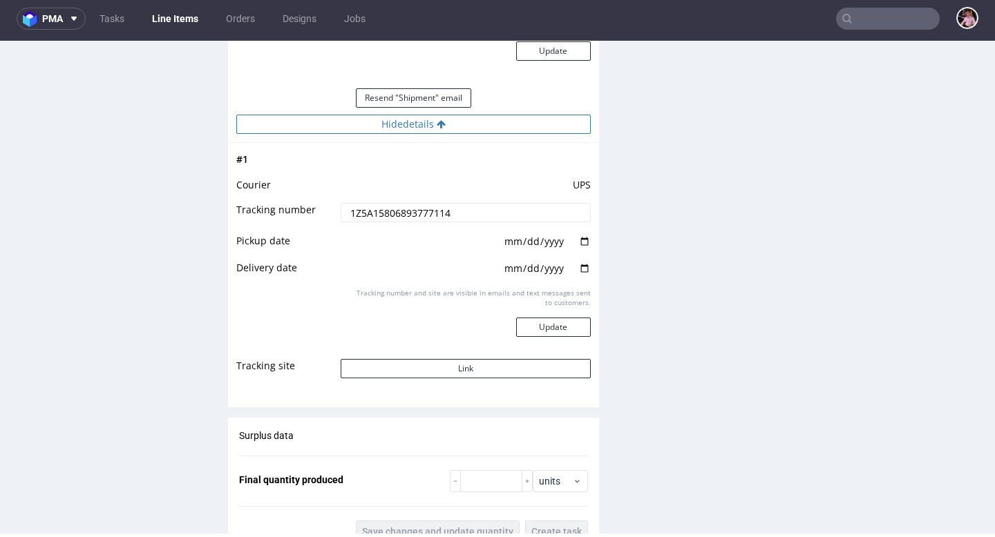
scroll to position [1390, 0]
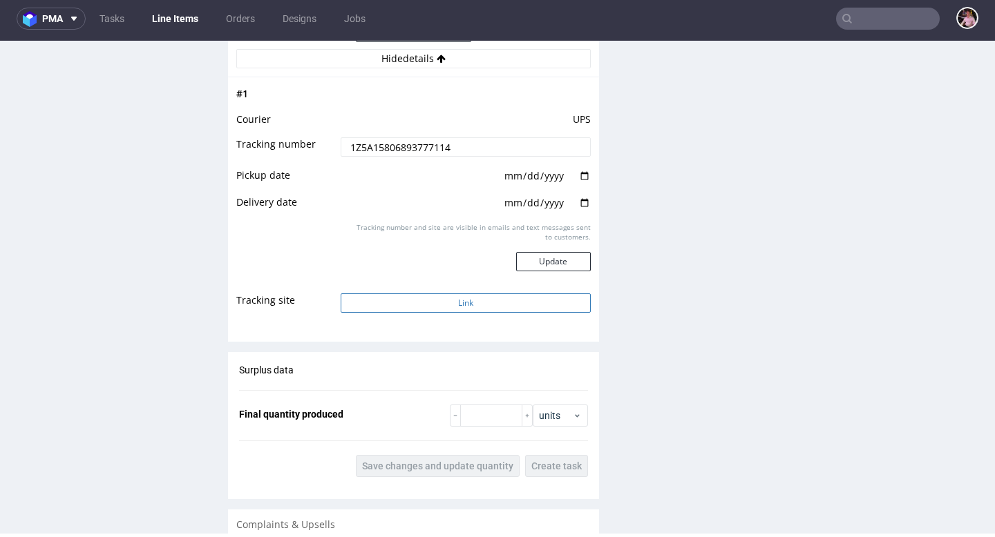
click button "Link"
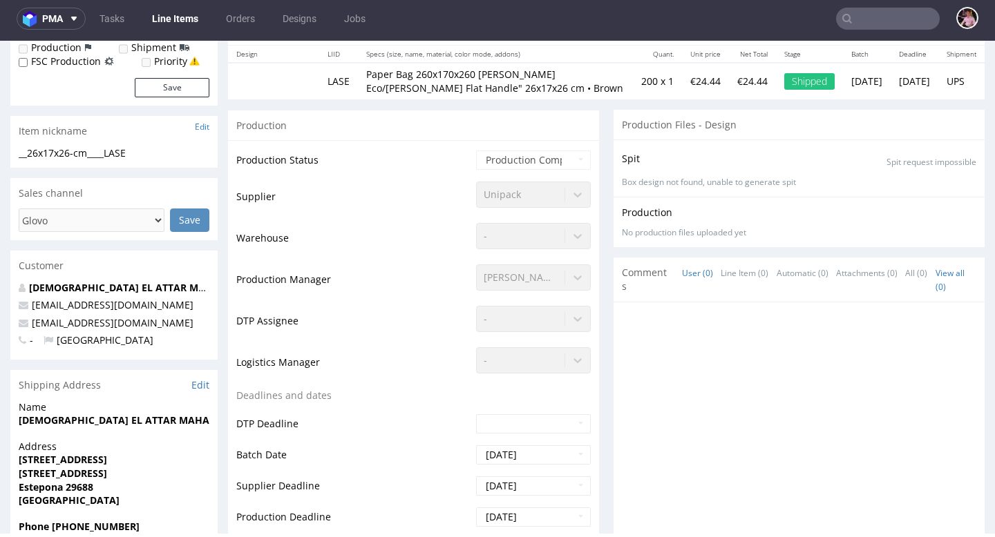
scroll to position [0, 0]
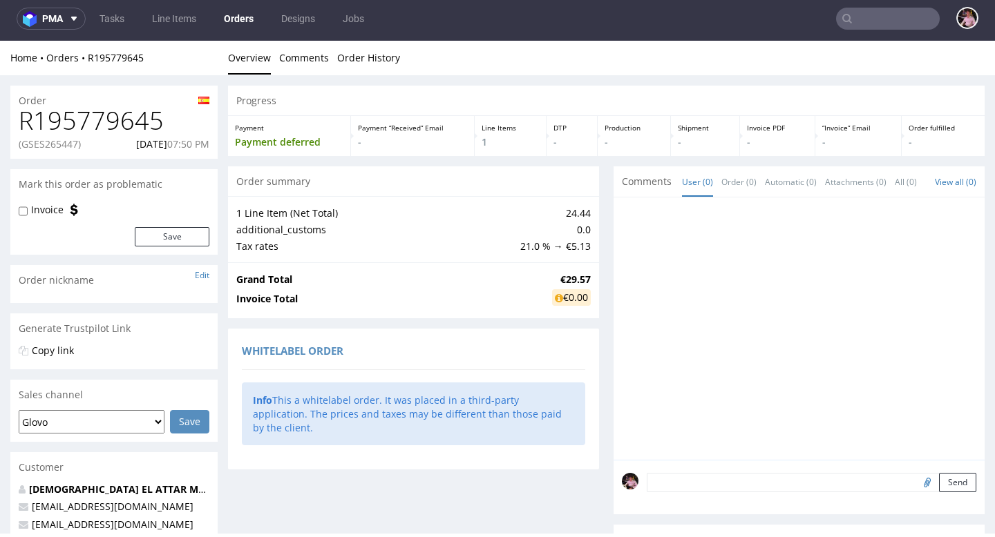
click at [69, 137] on p "(GSES265447)" at bounding box center [50, 144] width 62 height 14
copy p "GSES265447"
click at [879, 22] on input "text" at bounding box center [888, 19] width 104 height 22
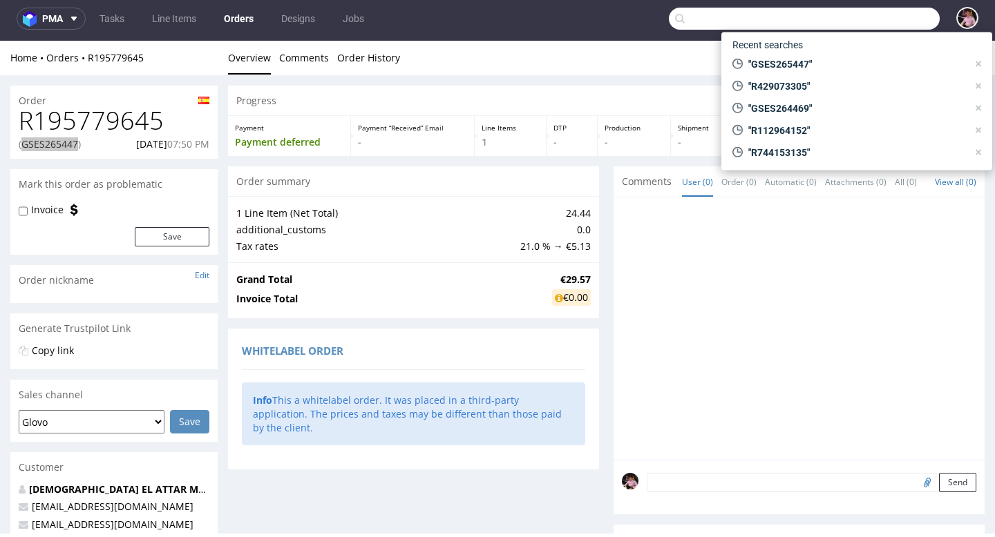
paste input "R005893143"
type input "R005893143"
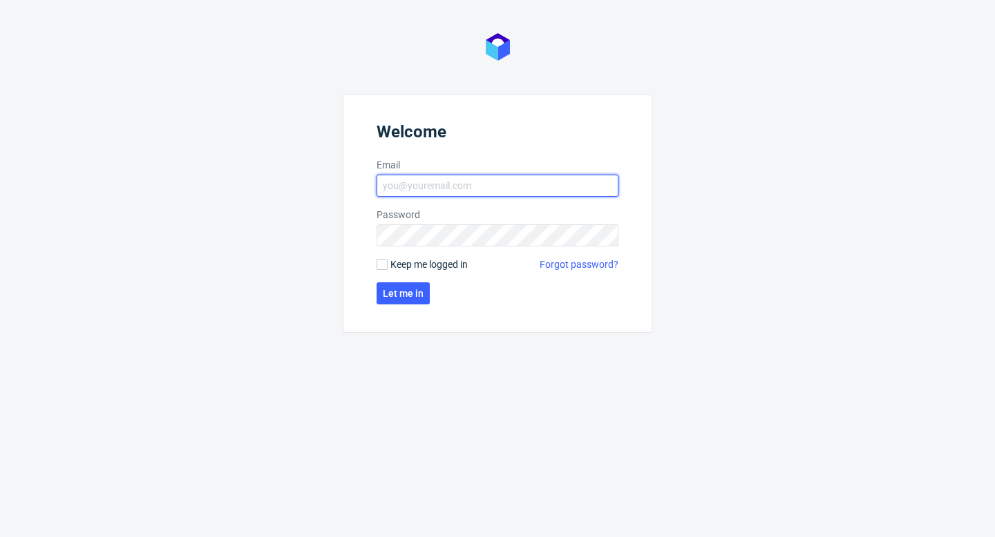
click at [438, 188] on input "Email" at bounding box center [497, 186] width 242 height 22
type input "[EMAIL_ADDRESS][PERSON_NAME][DOMAIN_NAME]"
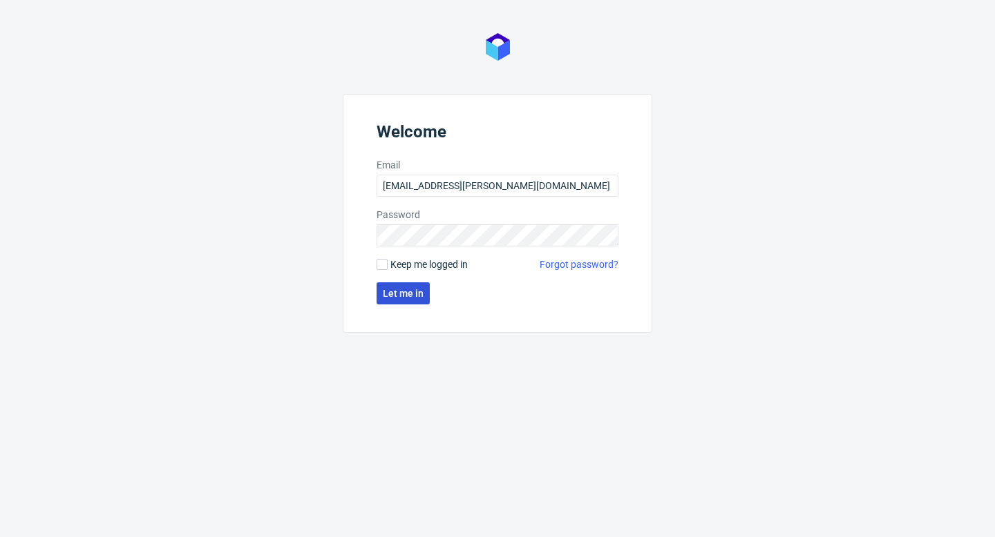
click at [384, 296] on span "Let me in" at bounding box center [403, 294] width 41 height 10
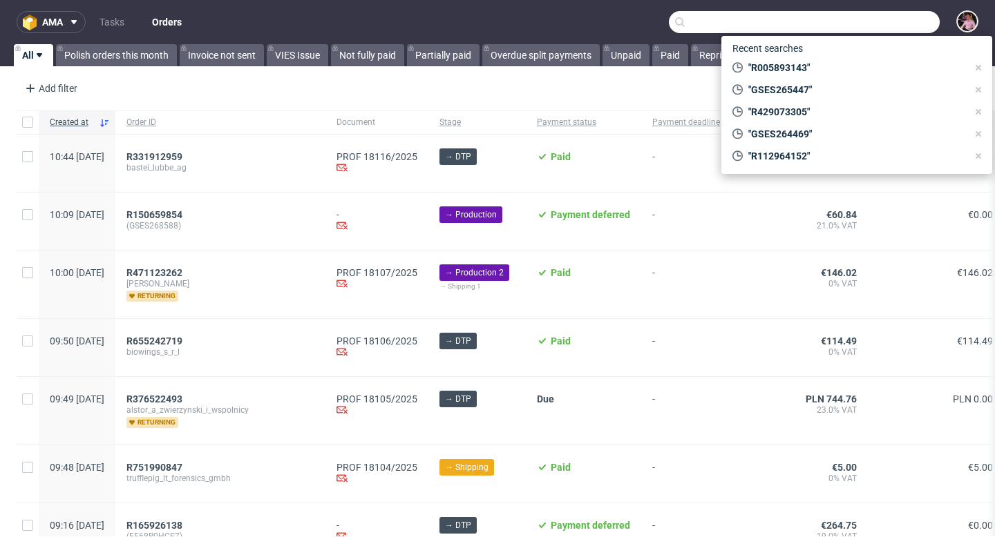
click at [876, 18] on input "text" at bounding box center [804, 22] width 271 height 22
paste input "R060234217"
type input "R060234217"
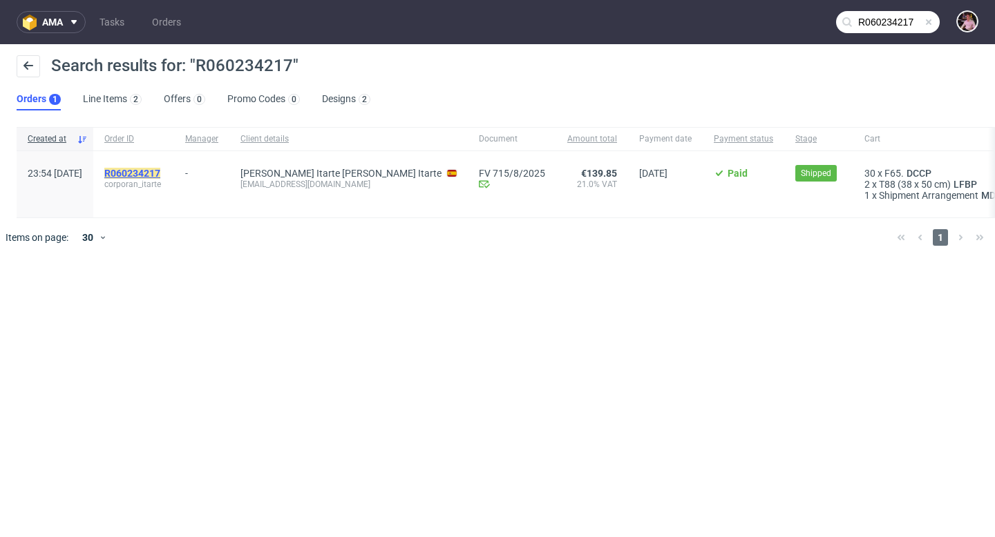
click at [160, 170] on mark "R060234217" at bounding box center [132, 173] width 56 height 11
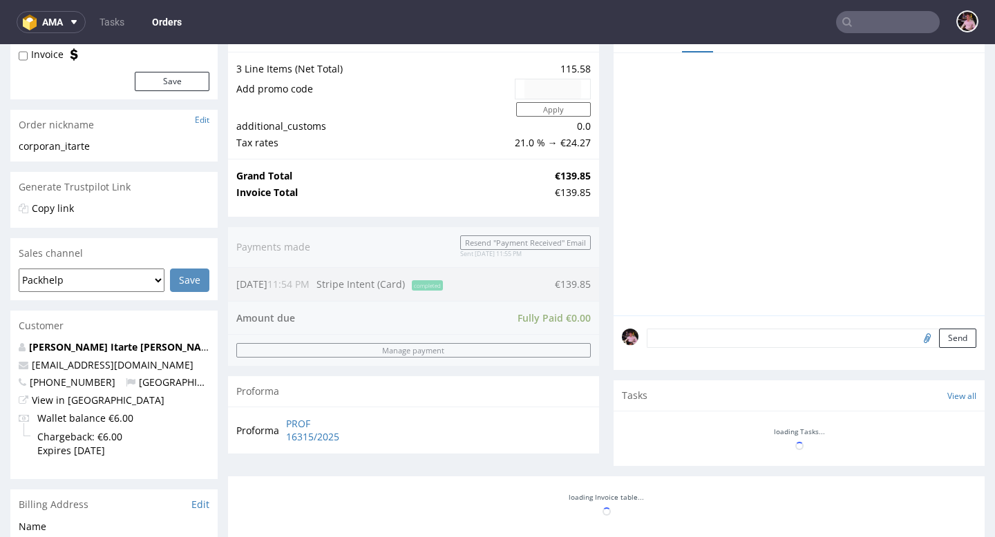
scroll to position [468, 0]
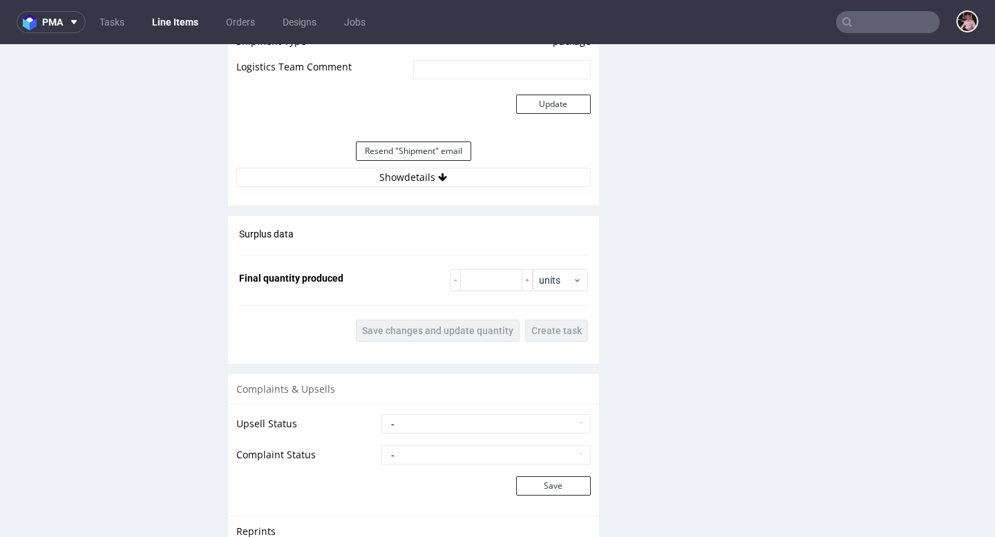
scroll to position [1496, 0]
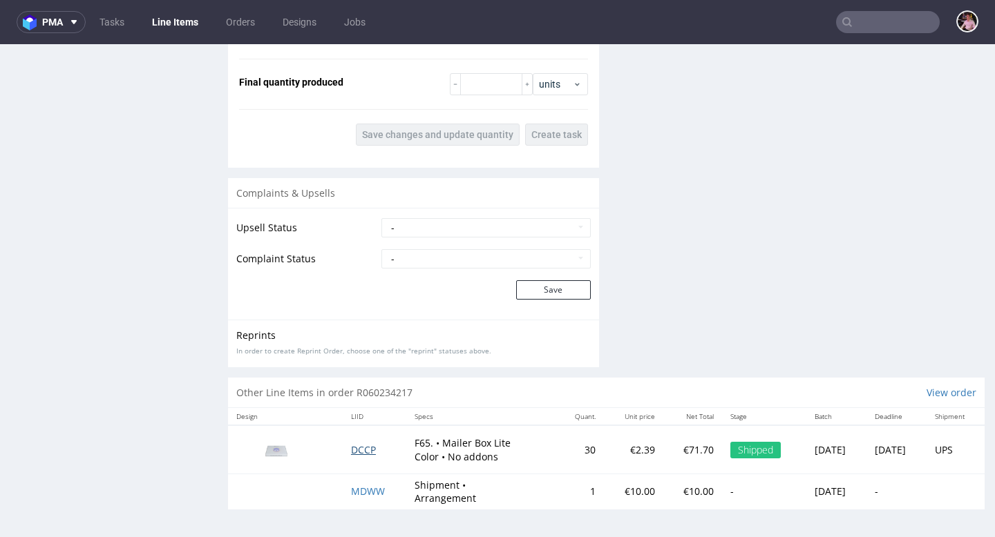
click at [352, 452] on span "DCCP" at bounding box center [363, 449] width 25 height 13
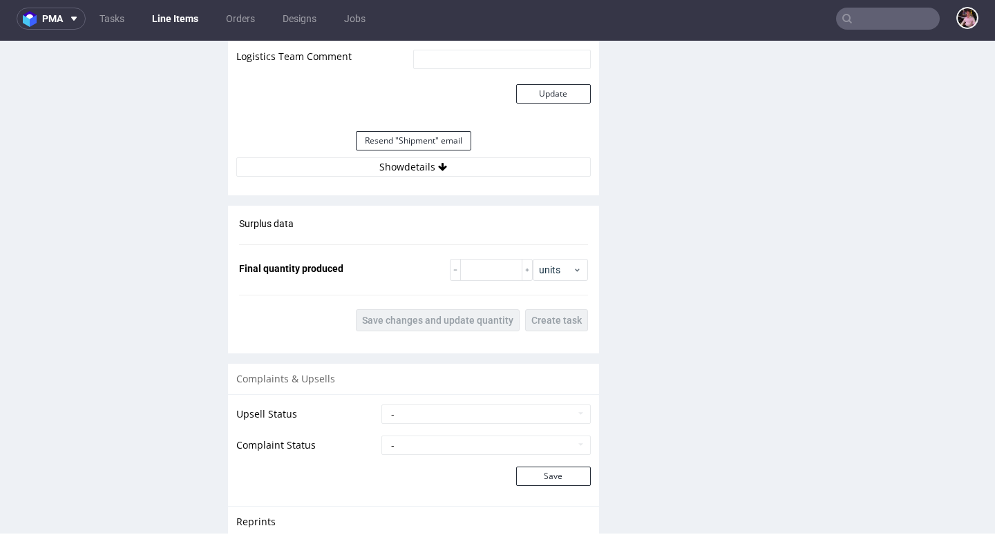
scroll to position [1700, 0]
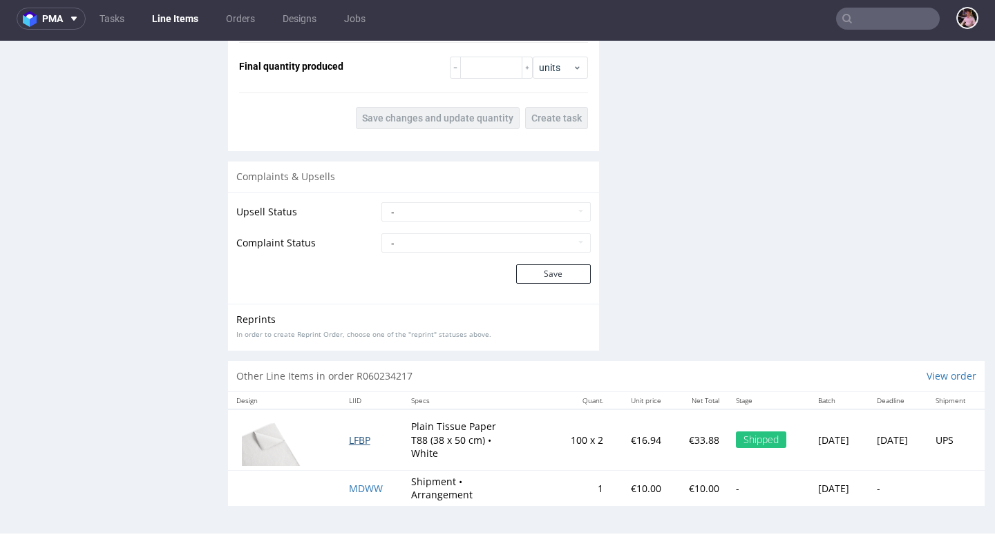
click at [352, 438] on span "LFBP" at bounding box center [359, 440] width 21 height 13
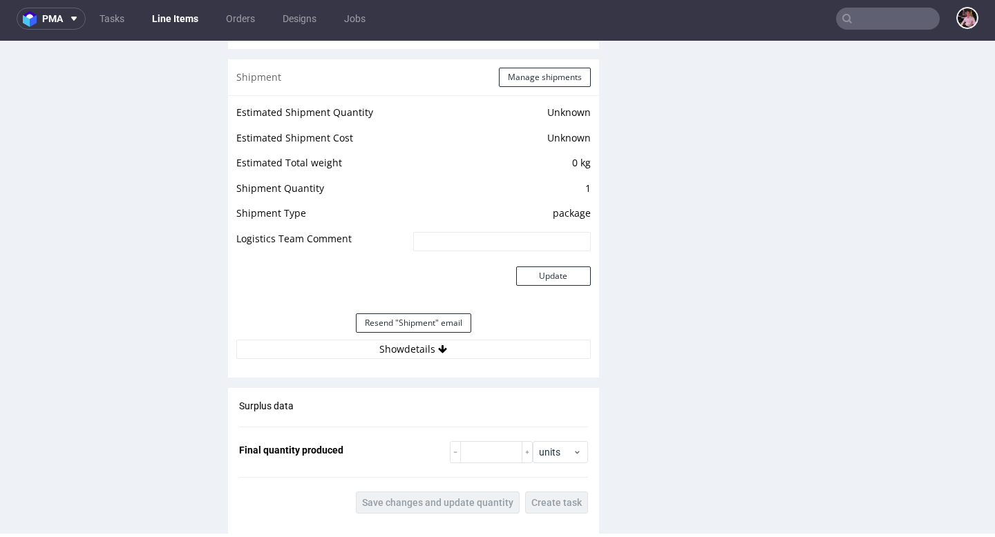
scroll to position [1147, 0]
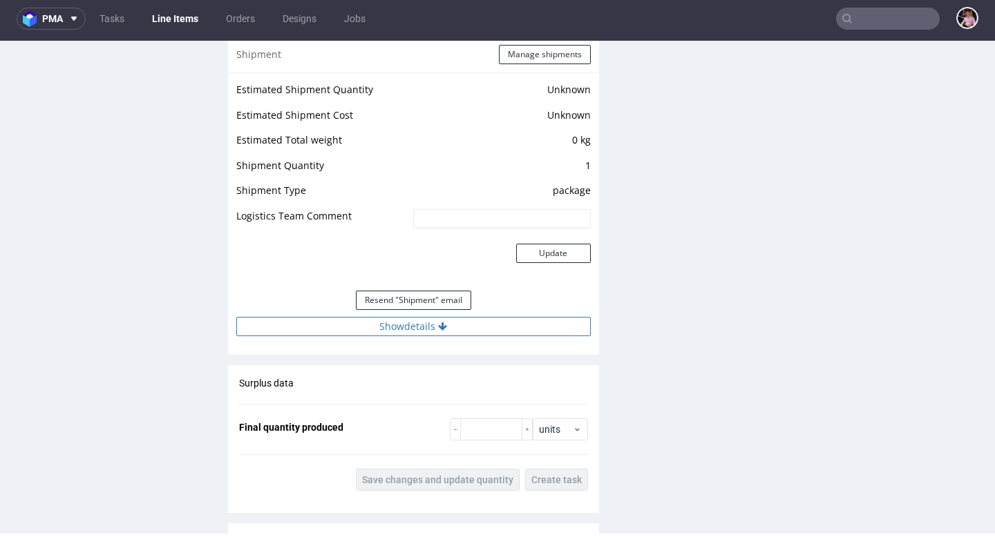
click at [472, 322] on button "Show details" at bounding box center [413, 326] width 354 height 19
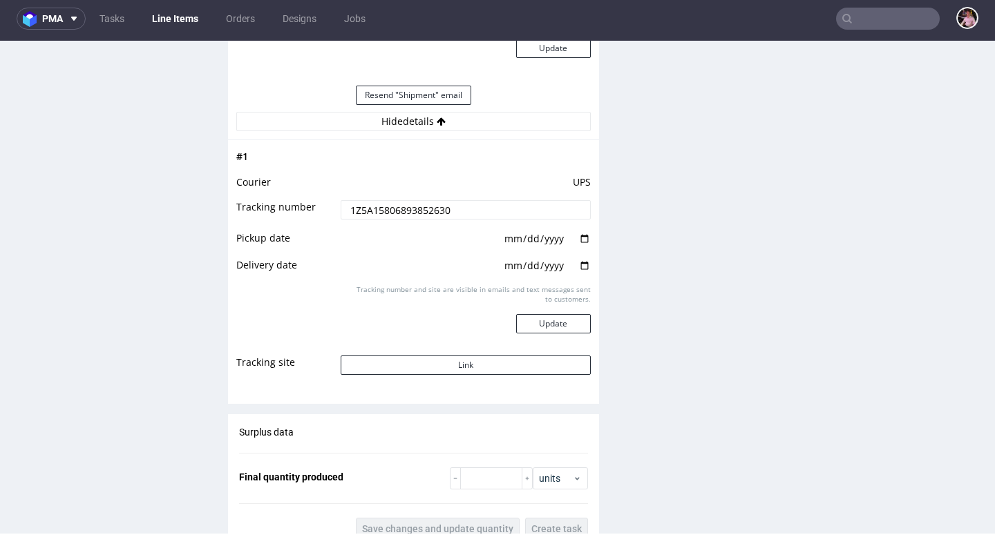
scroll to position [1398, 0]
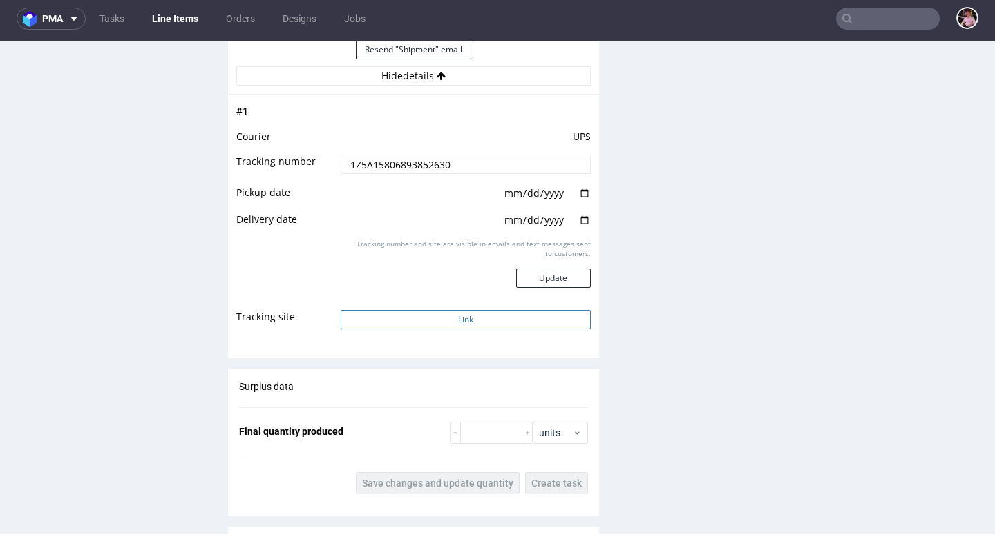
click at [468, 317] on button "Link" at bounding box center [465, 319] width 249 height 19
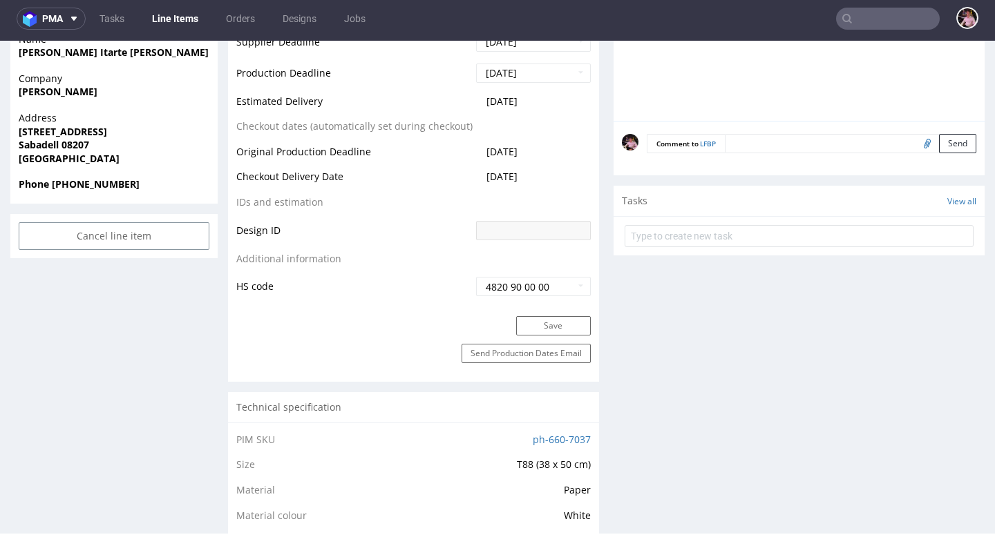
scroll to position [459, 0]
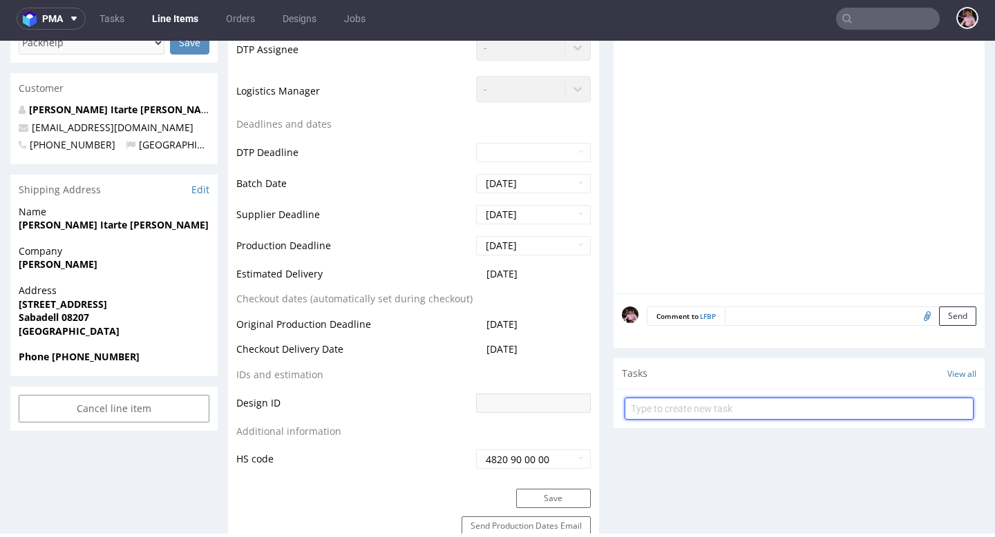
click at [671, 406] on input "text" at bounding box center [798, 409] width 349 height 22
type input "reshipping"
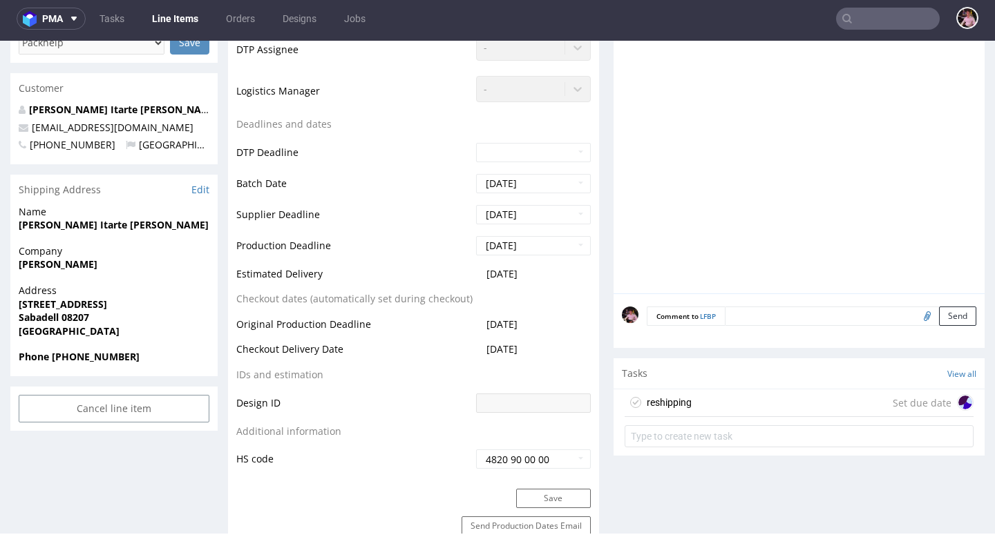
click at [745, 405] on div "reshipping Set due date" at bounding box center [798, 404] width 349 height 28
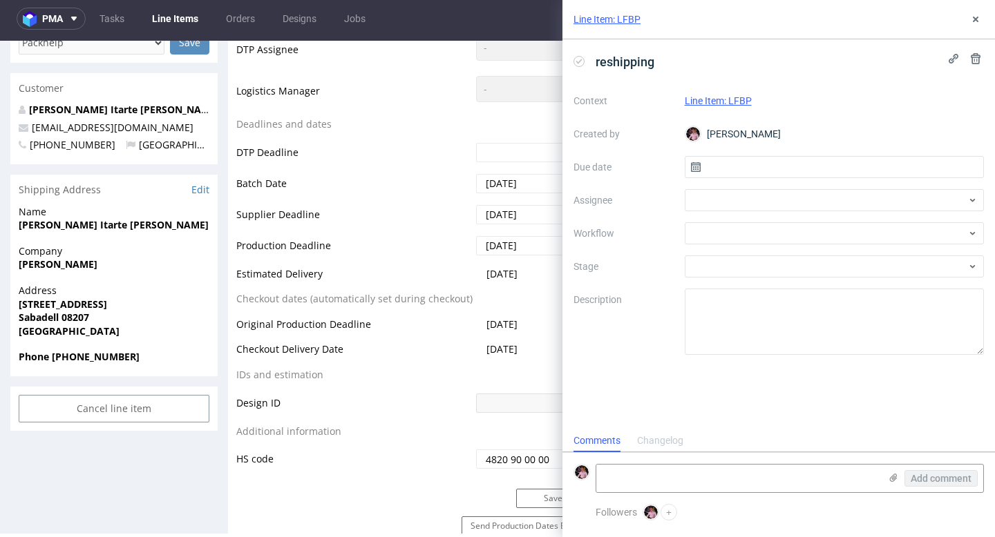
scroll to position [11, 0]
click at [760, 164] on input "text" at bounding box center [834, 167] width 300 height 22
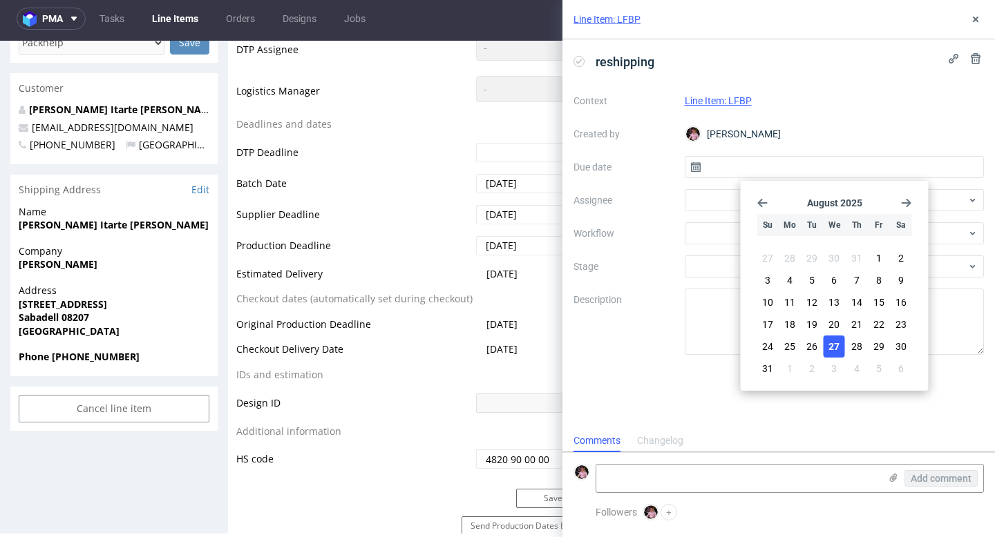
click at [833, 343] on span "27" at bounding box center [833, 347] width 11 height 14
type input "[DATE]"
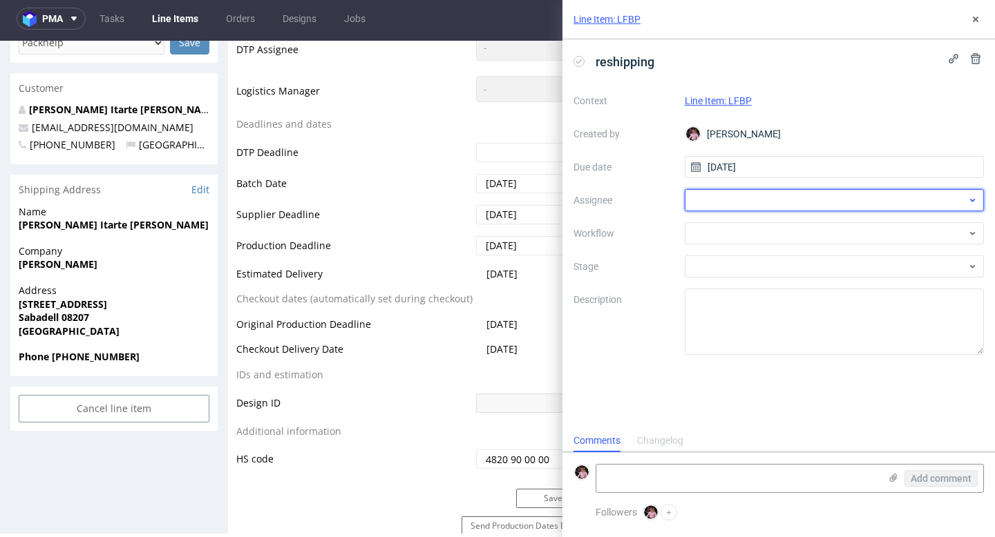
click at [710, 194] on div at bounding box center [834, 200] width 300 height 22
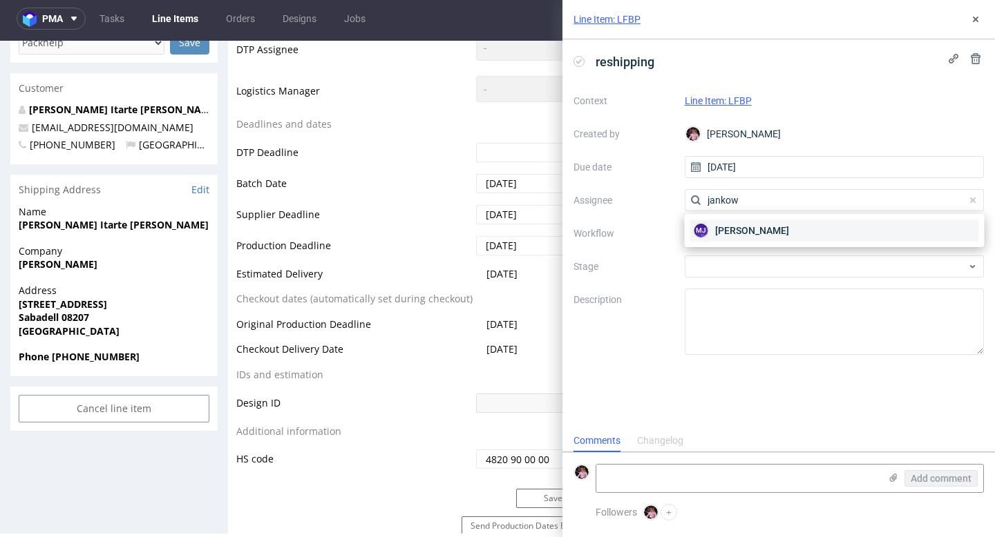
type input "jankow"
click at [734, 226] on span "[PERSON_NAME]" at bounding box center [752, 231] width 74 height 14
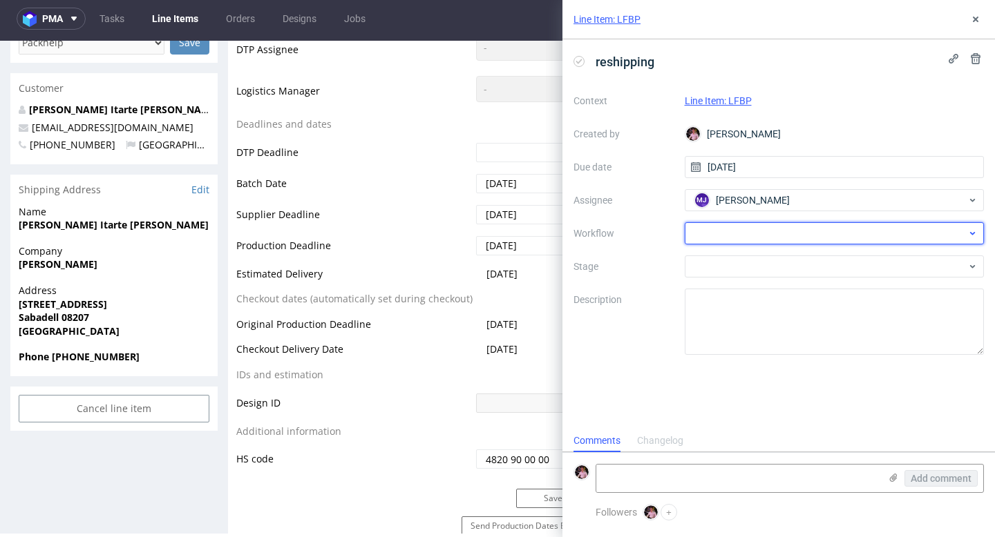
click at [733, 239] on div at bounding box center [834, 233] width 300 height 22
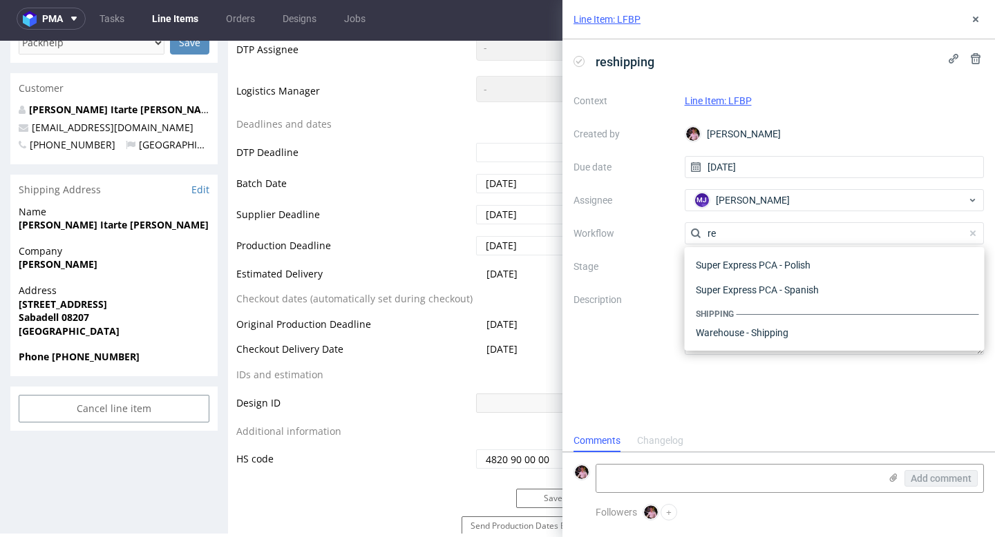
type input "r"
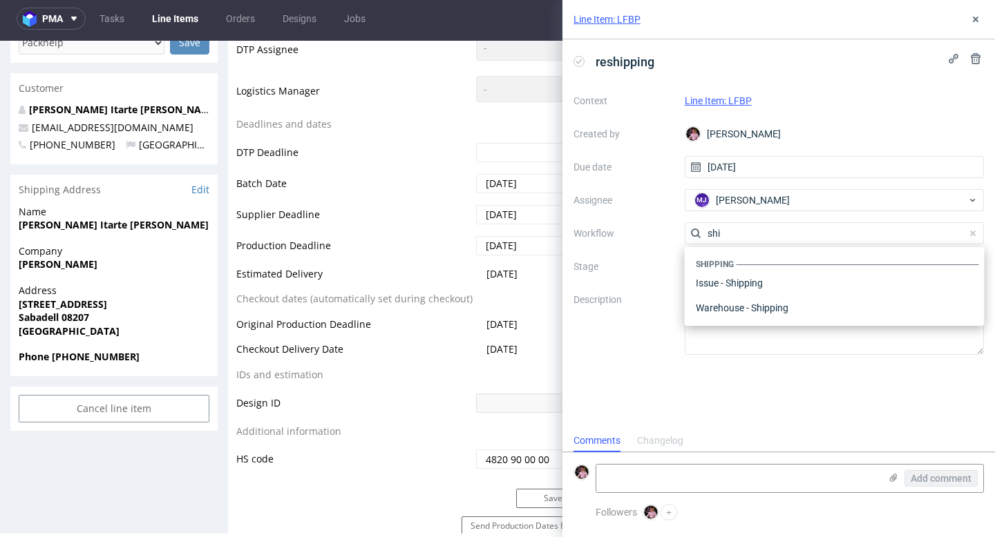
scroll to position [0, 0]
type input "shi"
click at [758, 307] on div "Warehouse - Shipping" at bounding box center [834, 308] width 289 height 25
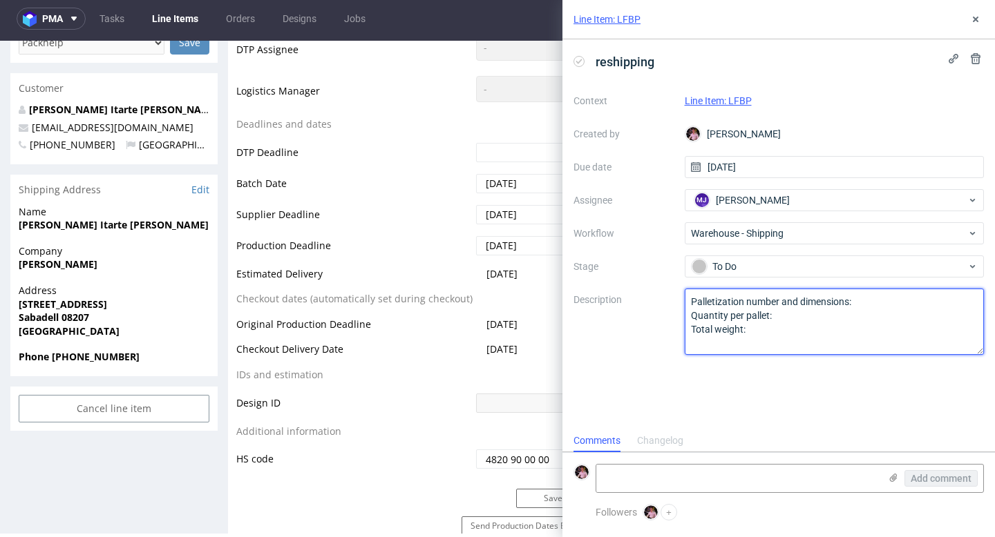
drag, startPoint x: 808, startPoint y: 324, endPoint x: 616, endPoint y: 288, distance: 195.3
click at [616, 288] on div "Context Line Item: LFBP Created by [PERSON_NAME] Due date [DATE] Assignee [PERS…" at bounding box center [778, 222] width 410 height 265
click at [898, 302] on textarea "Palletization number and dimensions: Quantity per pallet: Total weight:" at bounding box center [834, 322] width 300 height 66
type textarea "Paczka wraca do nas, proszę o ponowną wysyłkę na ten [PERSON_NAME] adres"
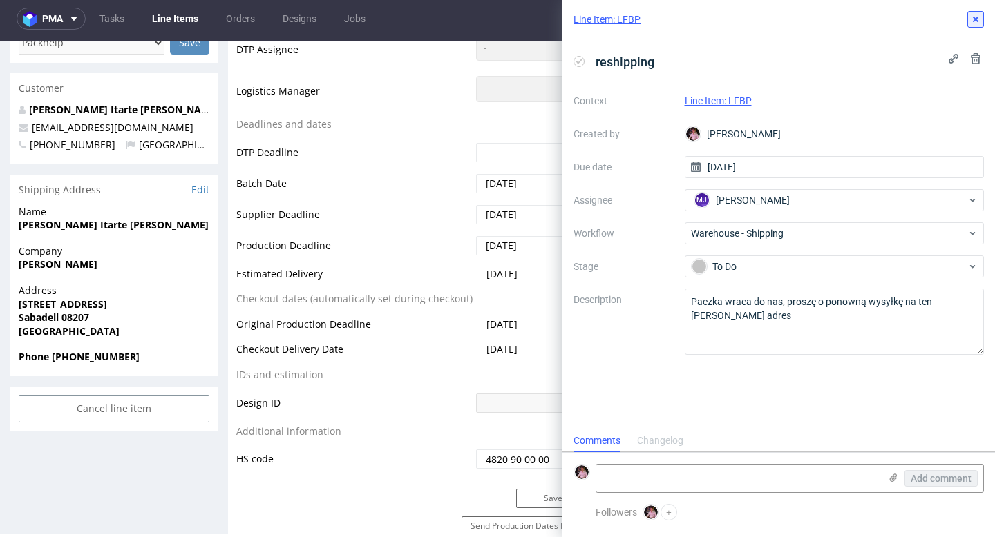
click at [975, 17] on icon at bounding box center [975, 19] width 11 height 11
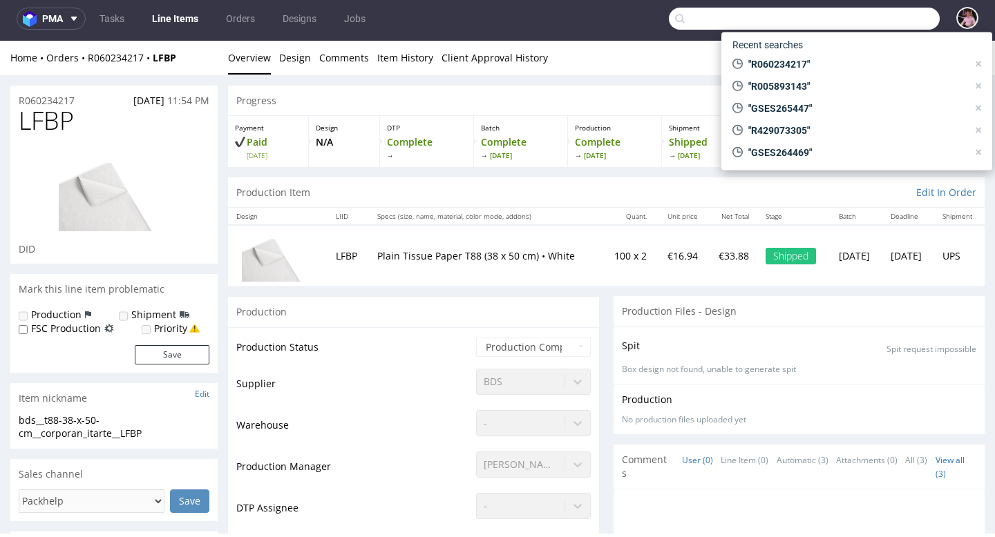
click at [877, 23] on input "text" at bounding box center [804, 19] width 271 height 22
paste input "[EMAIL_ADDRESS][DOMAIN_NAME]"
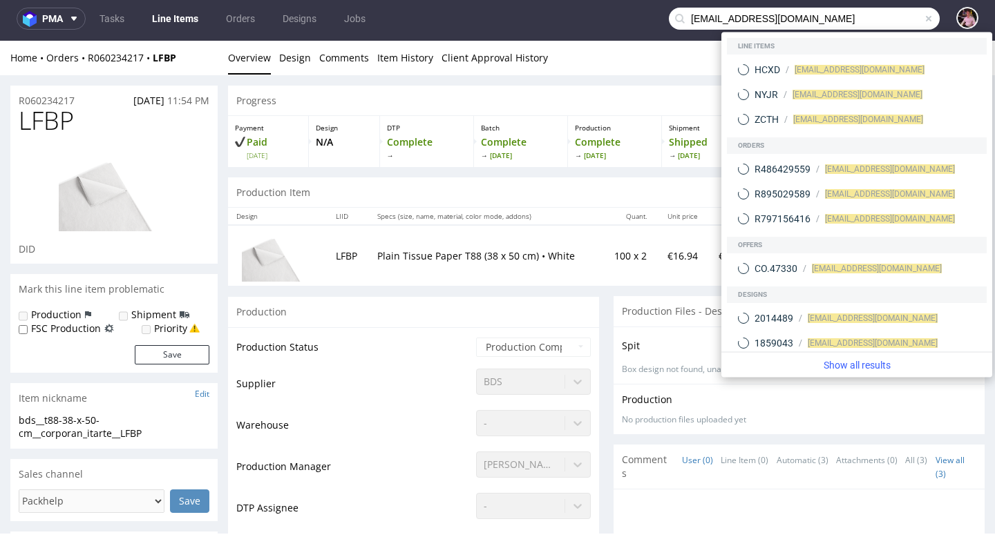
type input "[EMAIL_ADDRESS][DOMAIN_NAME]"
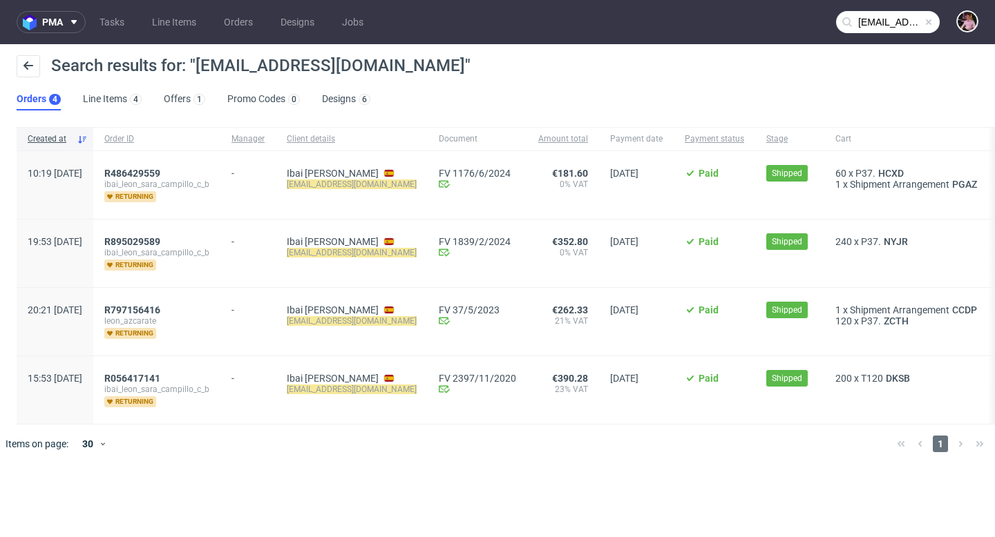
click at [930, 20] on span at bounding box center [928, 22] width 11 height 11
click at [900, 23] on input "text" at bounding box center [888, 22] width 104 height 22
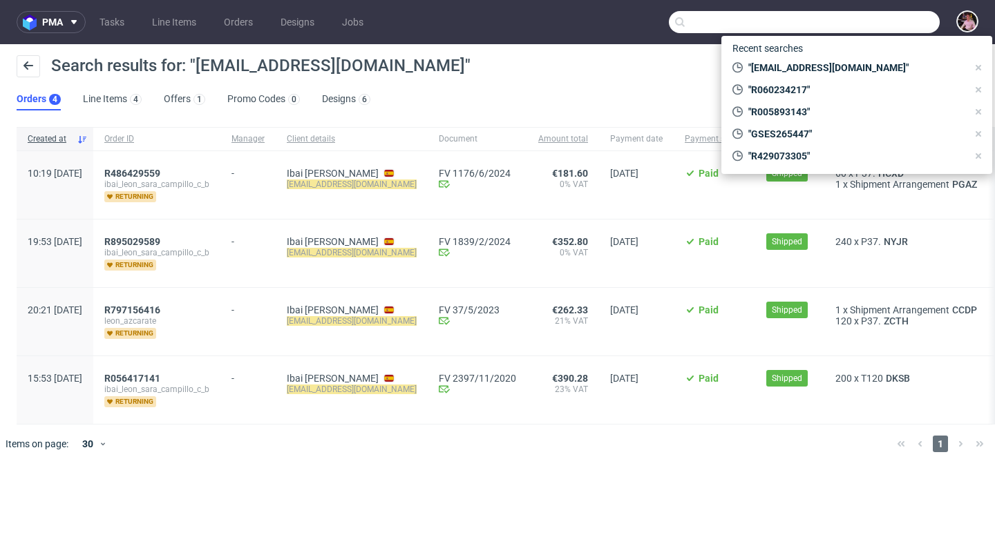
paste input "R643415266"
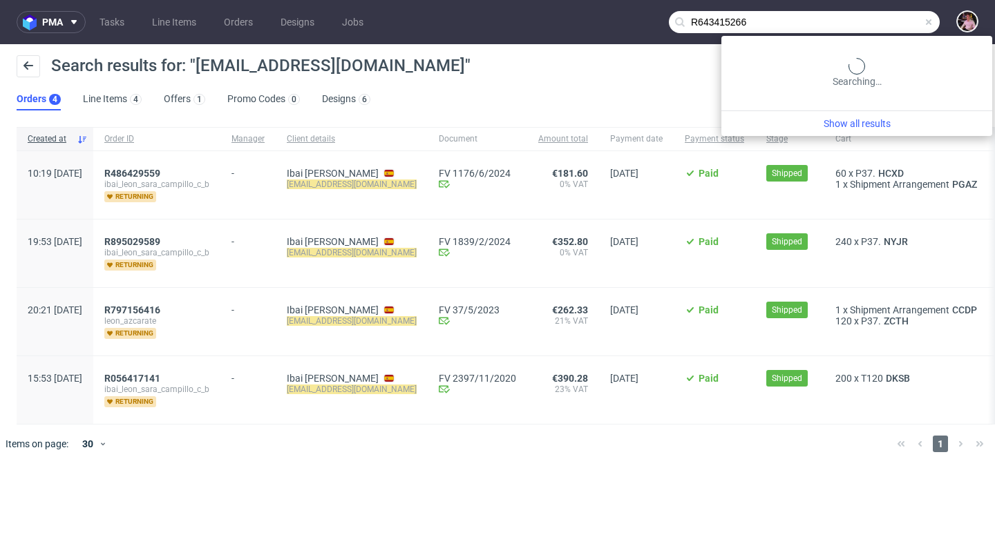
type input "R643415266"
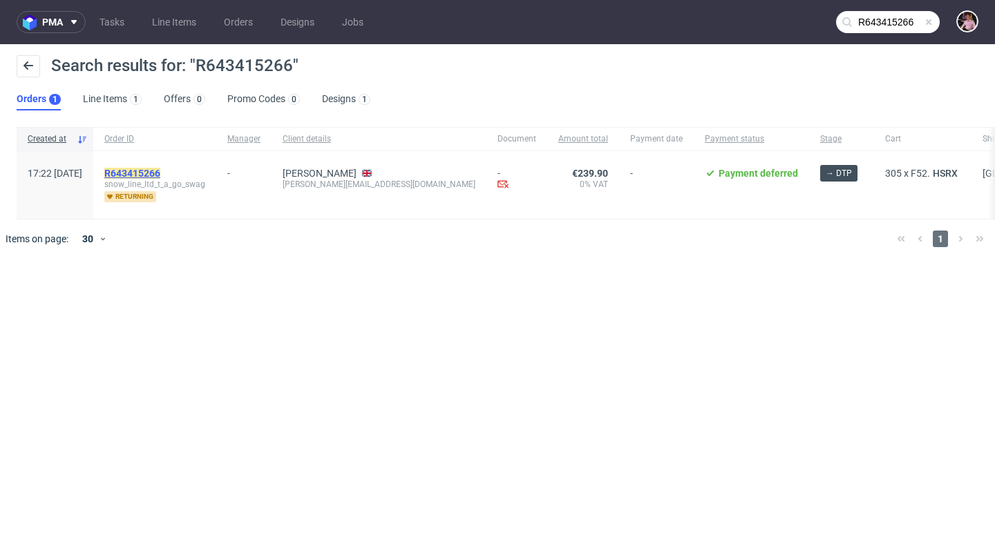
click at [160, 171] on mark "R643415266" at bounding box center [132, 173] width 56 height 11
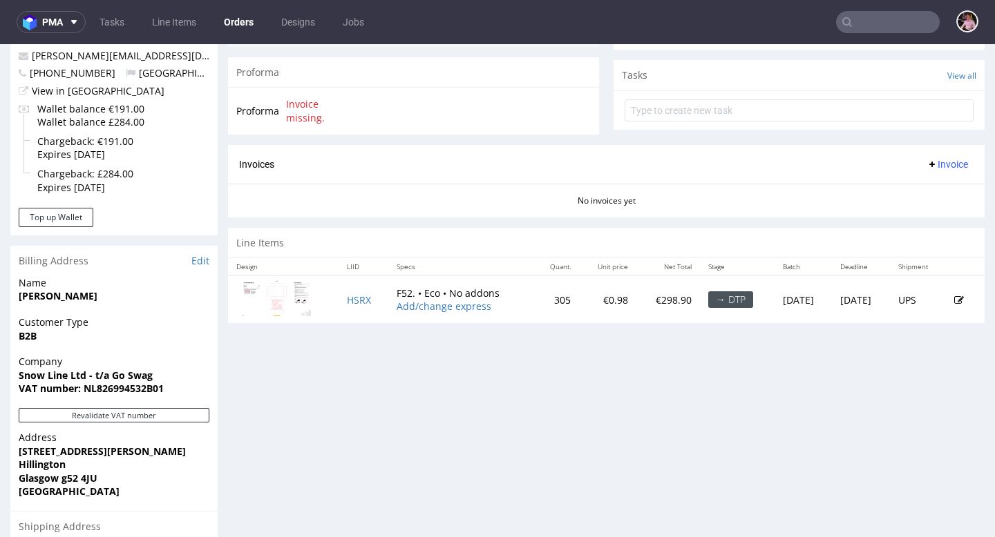
scroll to position [477, 0]
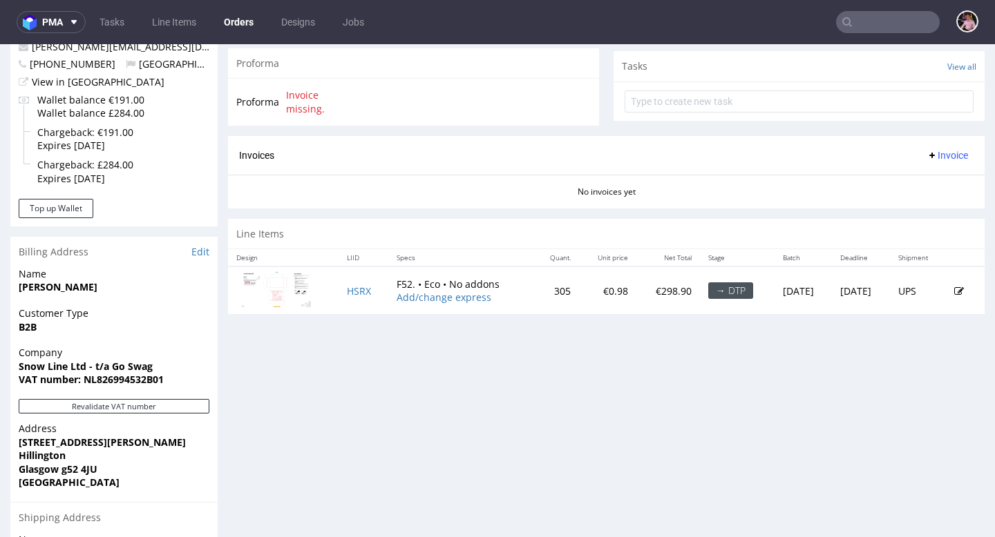
click at [954, 296] on icon at bounding box center [959, 292] width 10 height 10
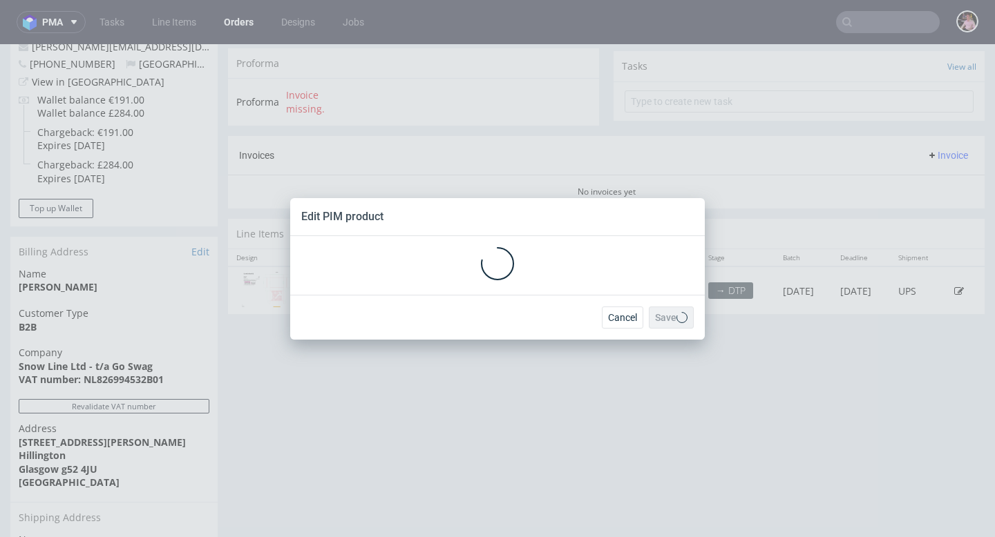
scroll to position [0, 0]
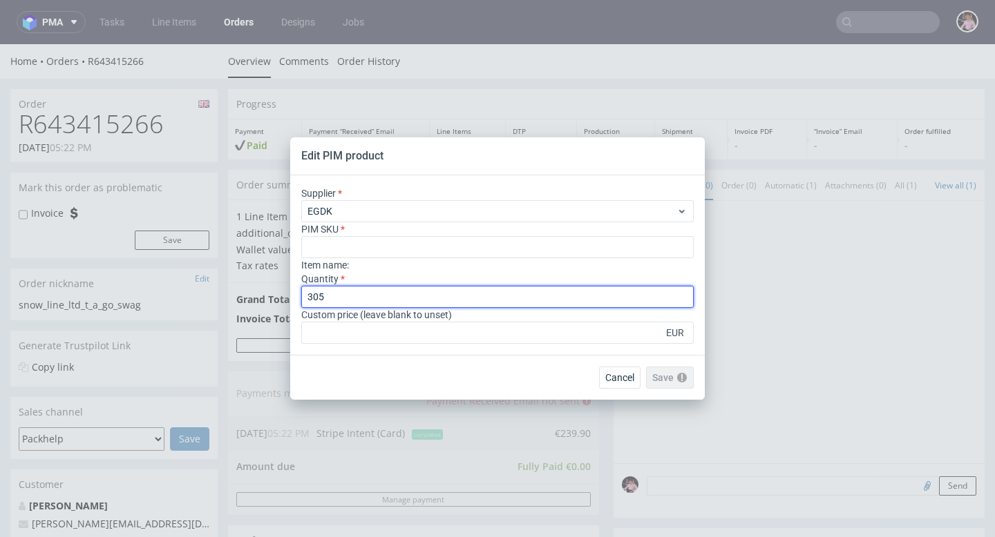
click at [349, 293] on input "305" at bounding box center [497, 297] width 392 height 22
type input "340"
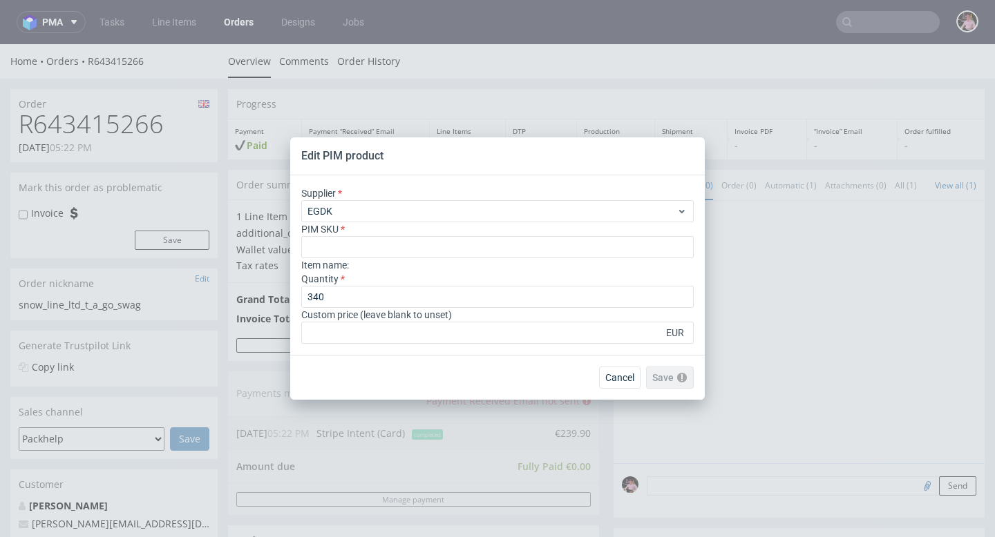
click at [387, 382] on div "Cancel Save Please check the form fields as they contain errors" at bounding box center [497, 377] width 414 height 45
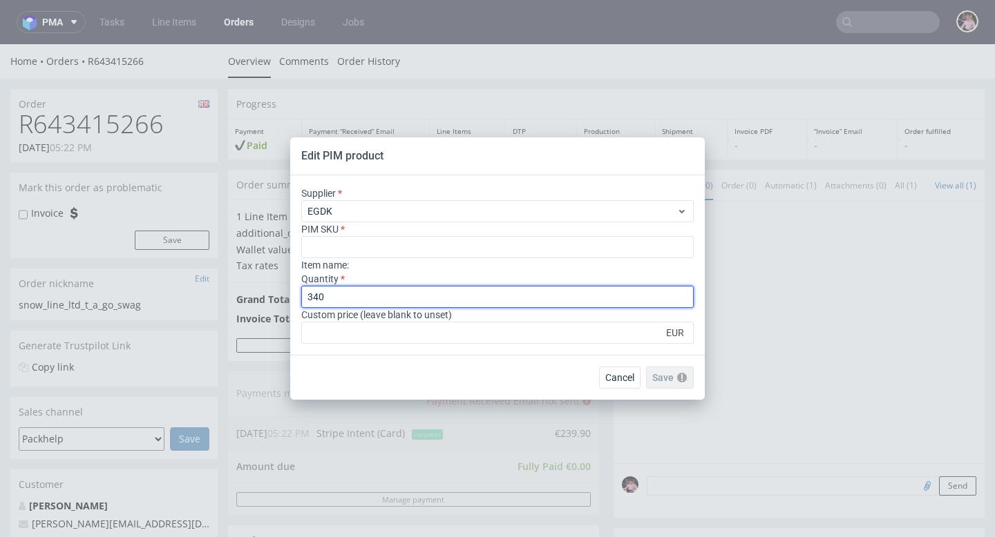
click at [366, 304] on input "340" at bounding box center [497, 297] width 392 height 22
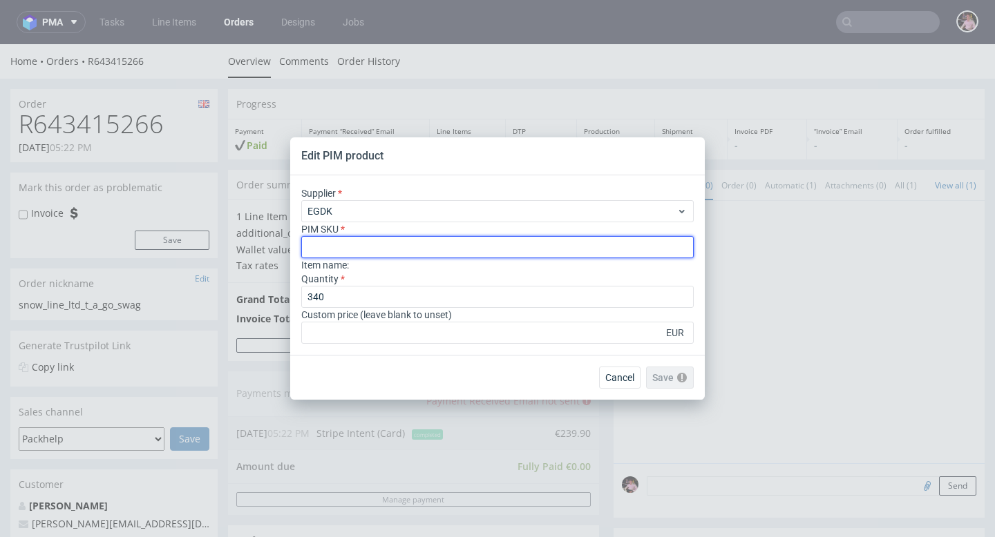
click at [367, 249] on input "text" at bounding box center [497, 247] width 392 height 22
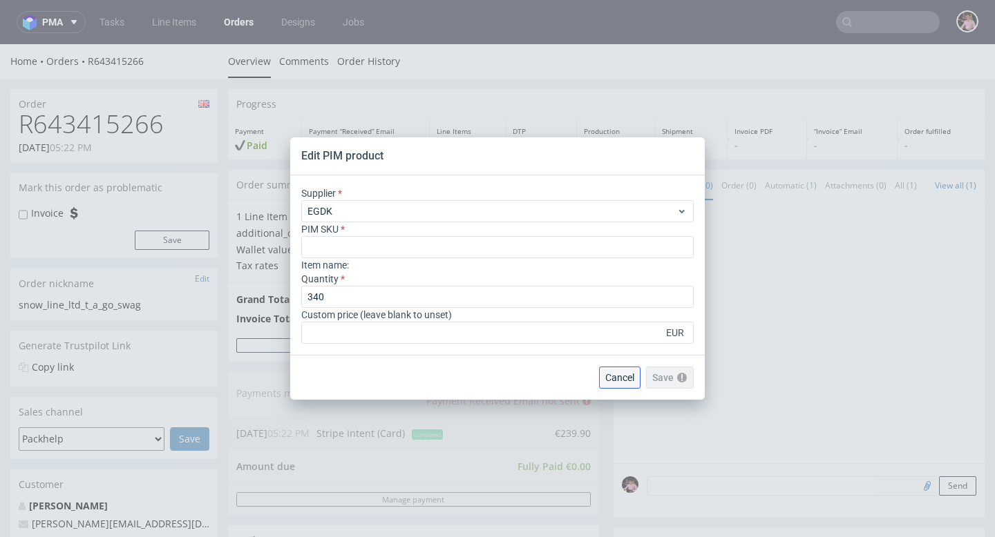
click at [620, 381] on span "Cancel" at bounding box center [619, 378] width 29 height 10
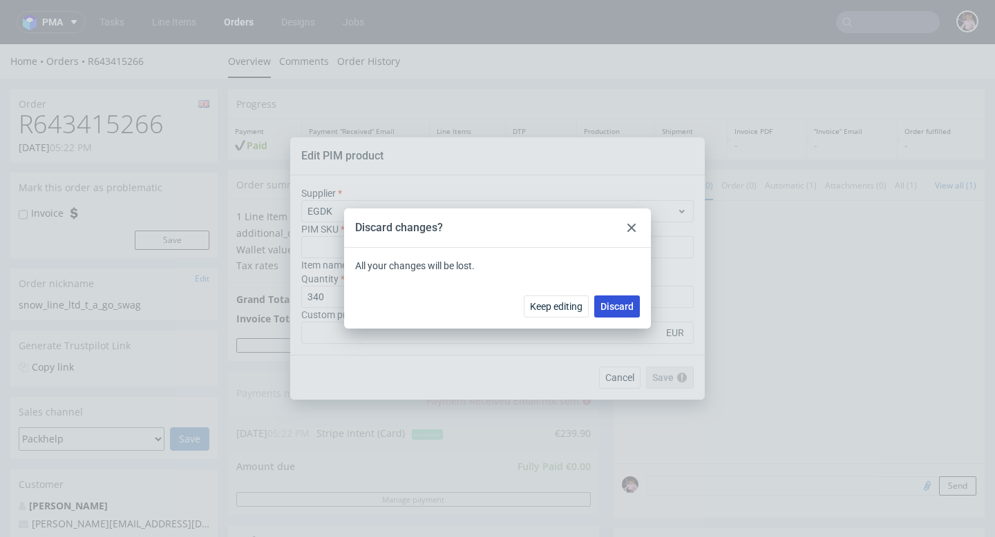
click at [622, 307] on span "Discard" at bounding box center [616, 307] width 33 height 10
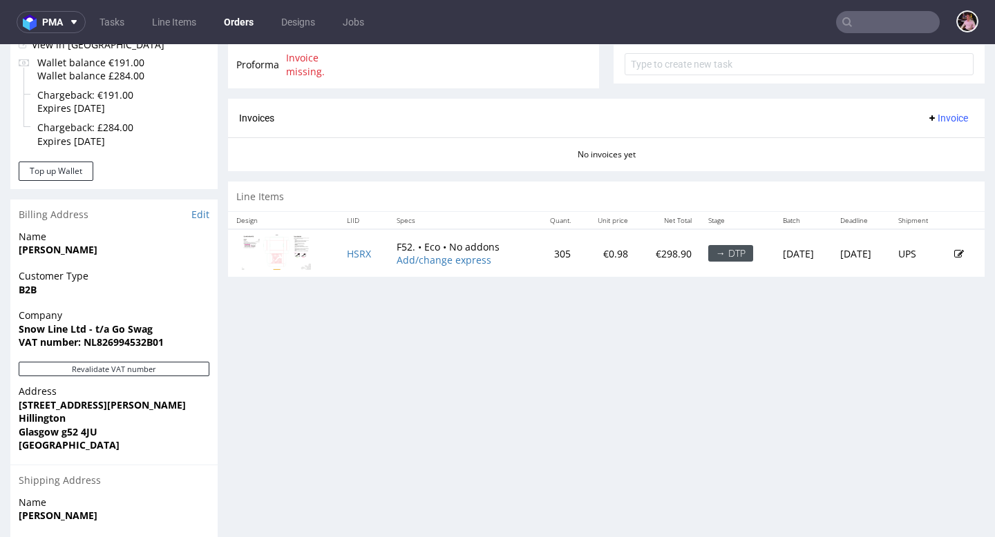
scroll to position [516, 0]
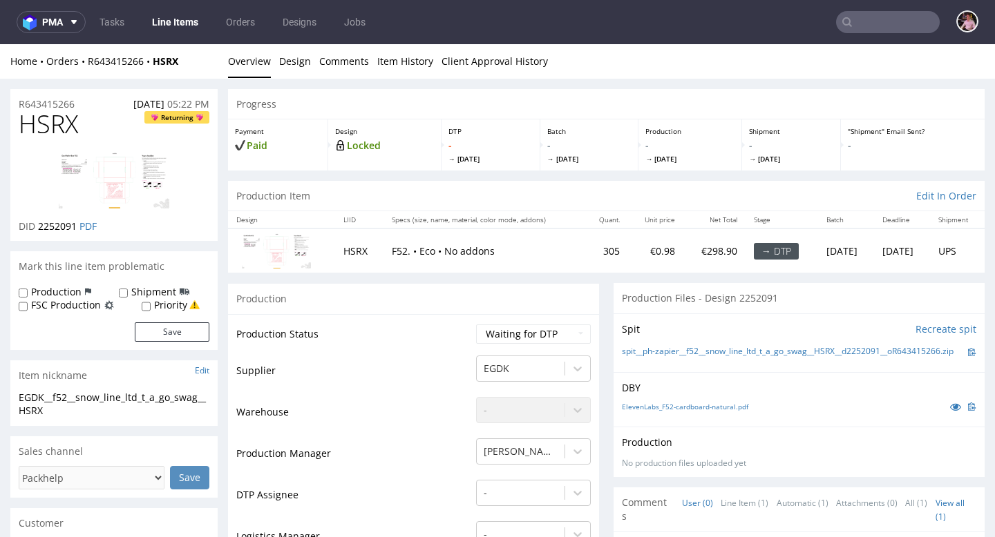
click at [128, 67] on div "Home Orders R643415266 HSRX" at bounding box center [113, 62] width 207 height 14
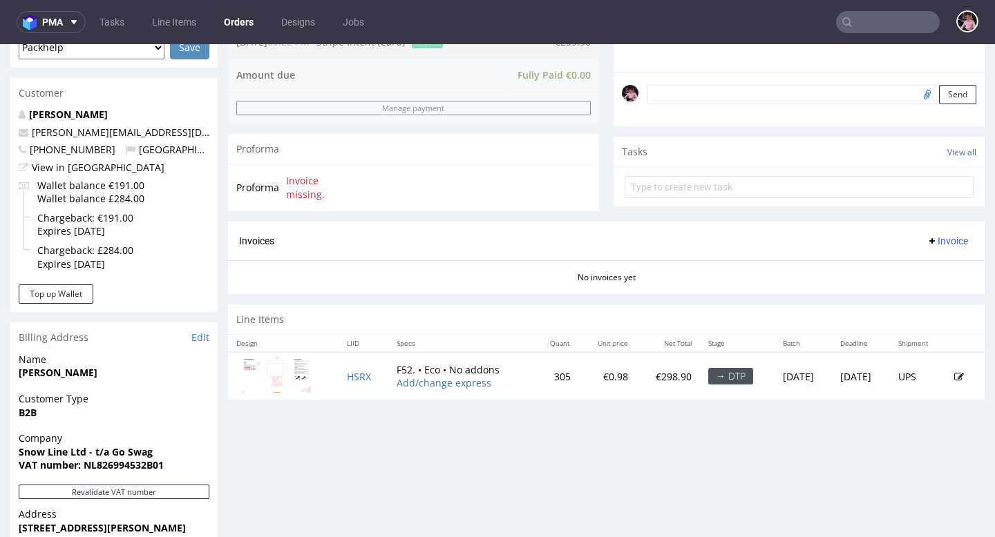
scroll to position [504, 0]
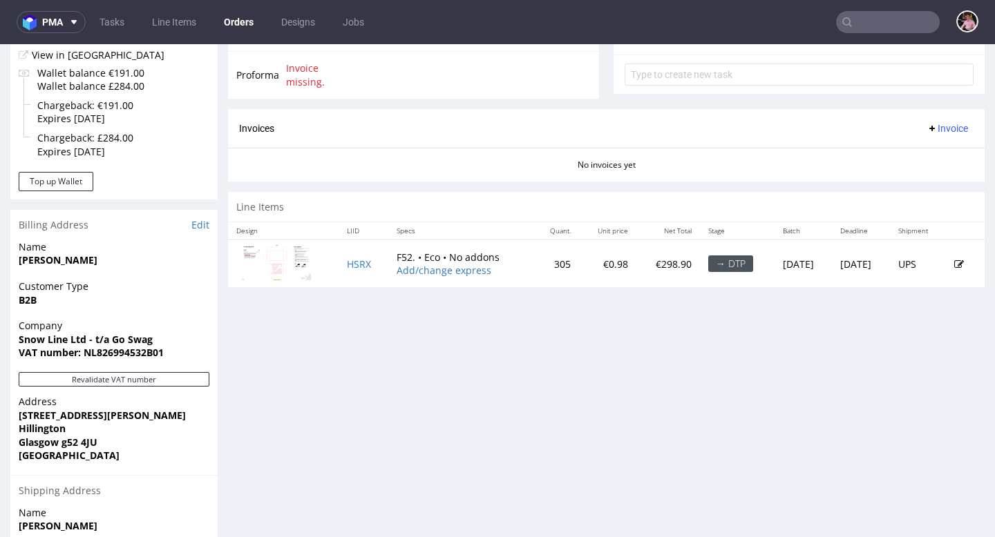
click at [954, 269] on icon at bounding box center [959, 265] width 10 height 10
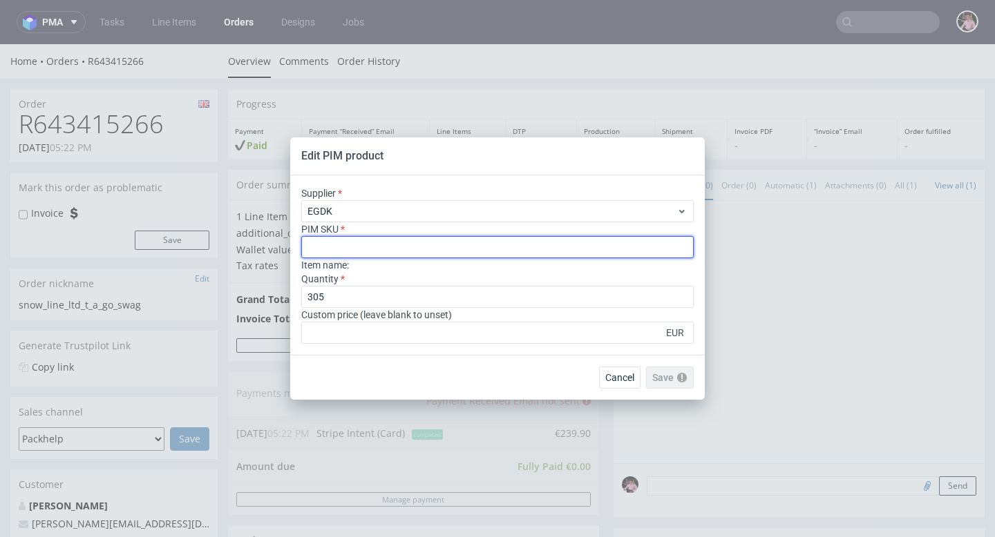
click at [492, 251] on input "text" at bounding box center [497, 247] width 392 height 22
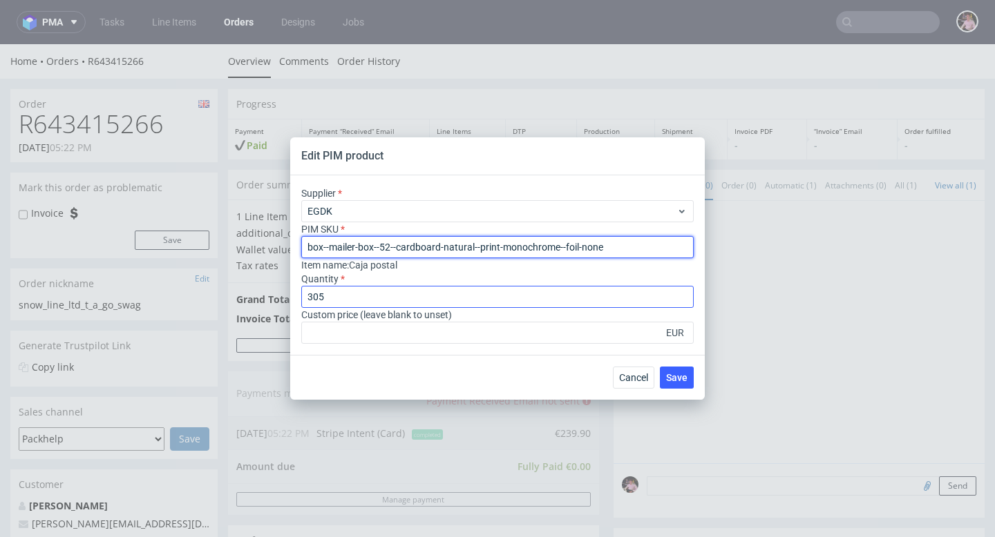
type input "box--mailer-box--52--cardboard-natural--print-monochrome--foil-none"
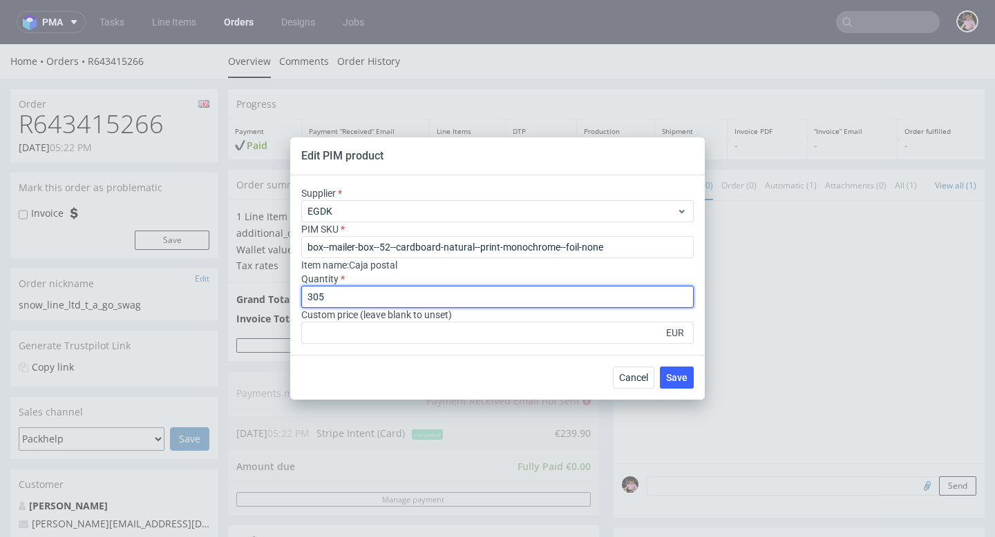
click at [376, 299] on input "305" at bounding box center [497, 297] width 392 height 22
type input "340"
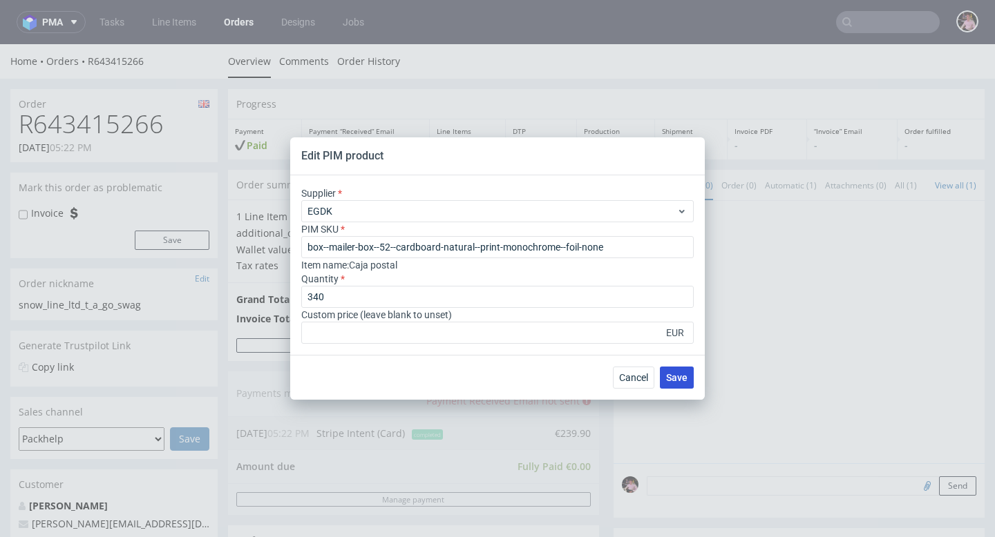
click at [682, 375] on span "Save" at bounding box center [676, 378] width 21 height 10
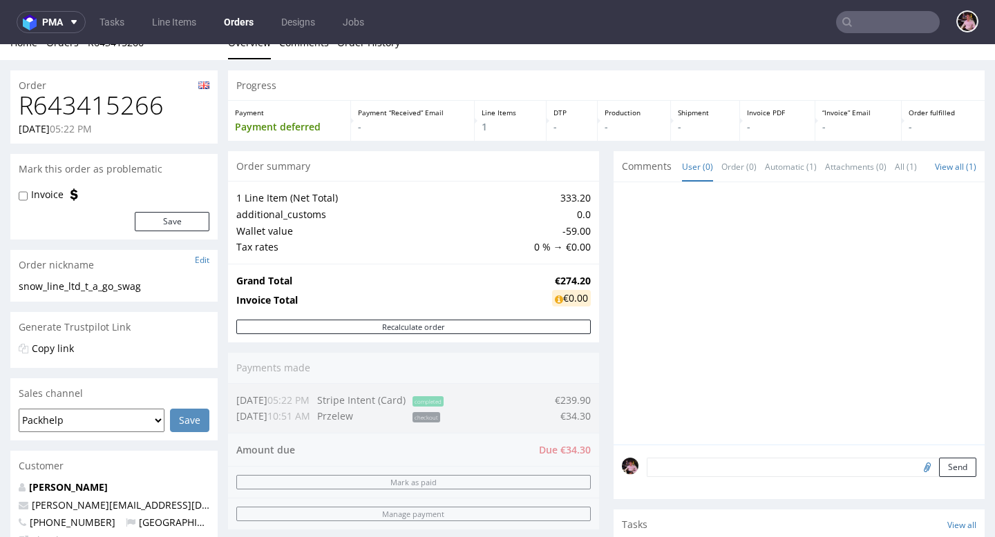
scroll to position [25, 0]
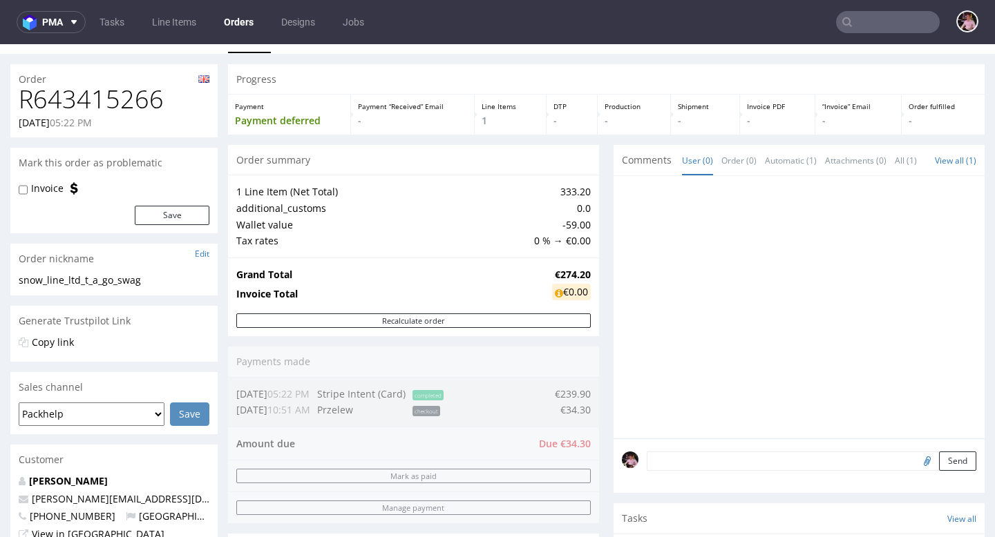
click at [889, 21] on input "text" at bounding box center [888, 22] width 104 height 22
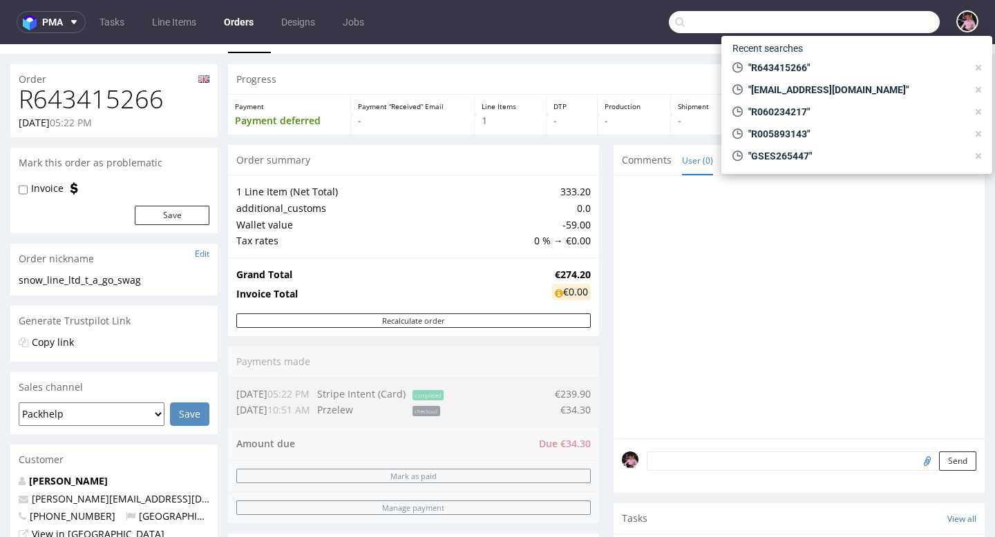
paste input "[EMAIL_ADDRESS][DOMAIN_NAME]"
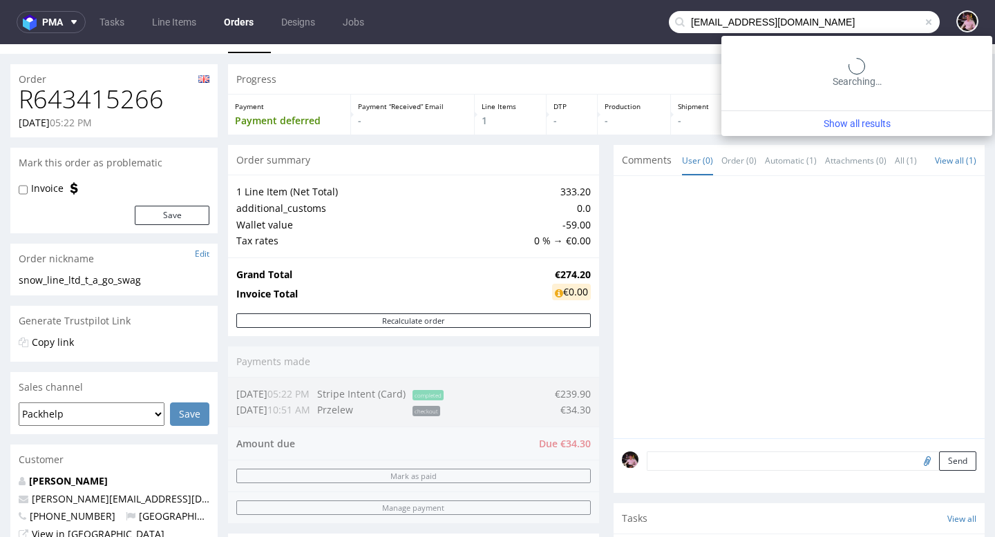
type input "[EMAIL_ADDRESS][DOMAIN_NAME]"
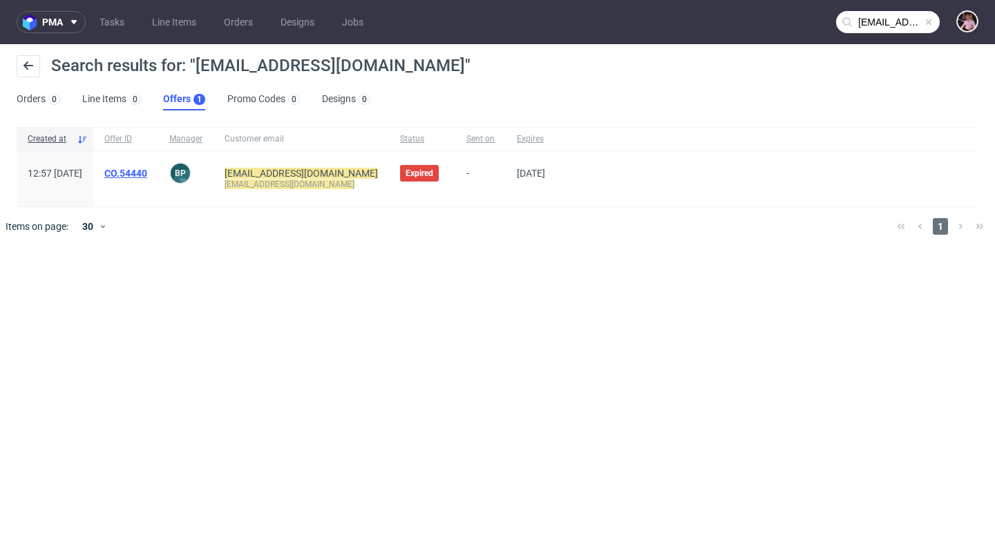
click at [147, 173] on link "CO.54440" at bounding box center [125, 173] width 43 height 11
